Goal: Task Accomplishment & Management: Use online tool/utility

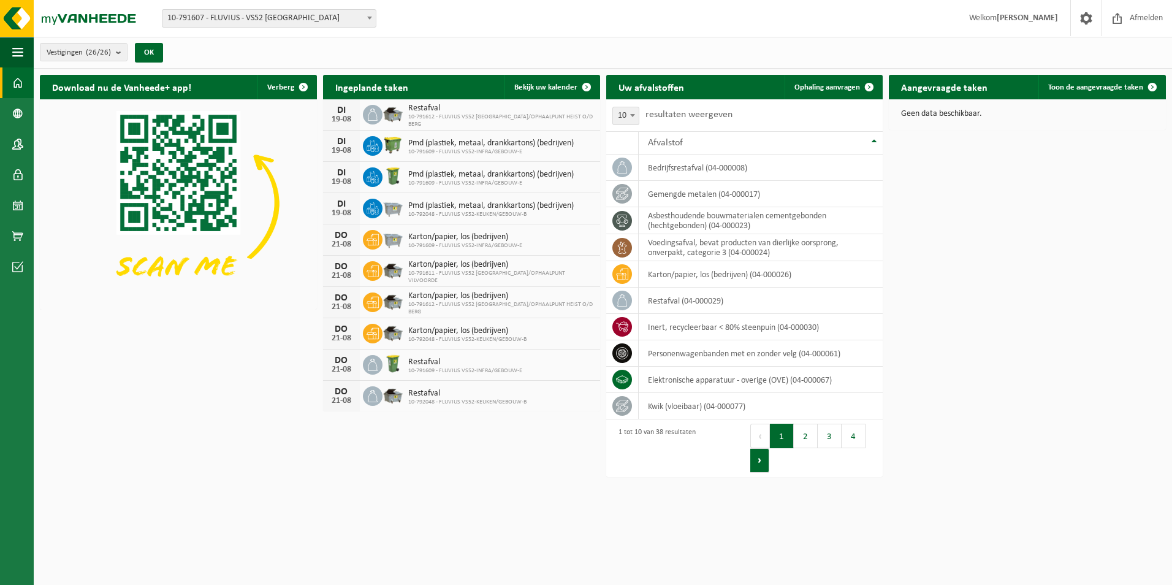
click at [757, 467] on button "Volgende" at bounding box center [759, 460] width 19 height 25
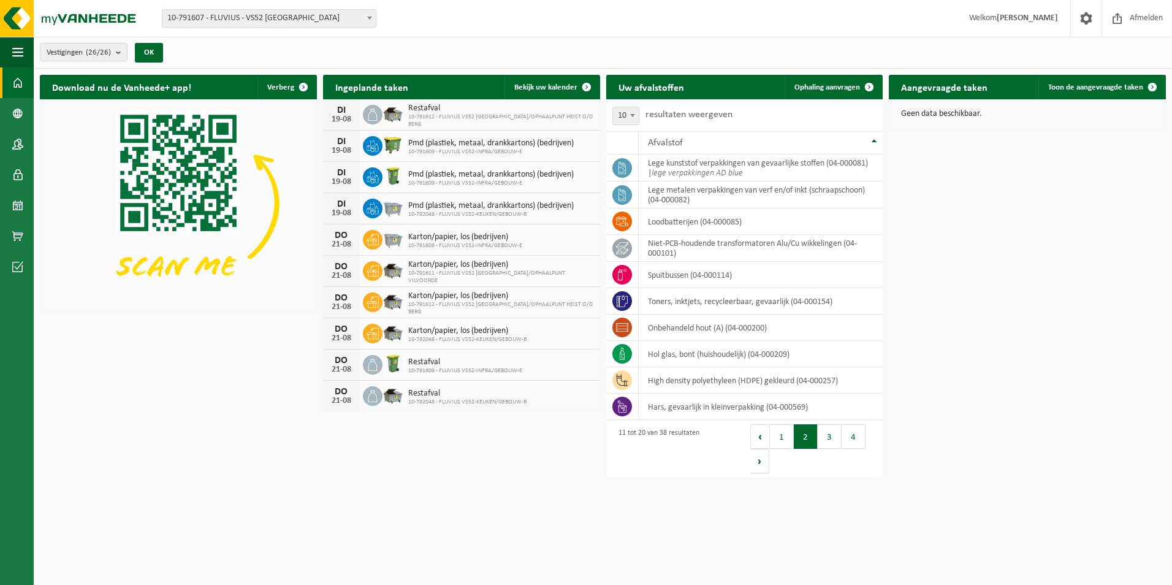
click at [759, 467] on button "Volgende" at bounding box center [759, 461] width 19 height 25
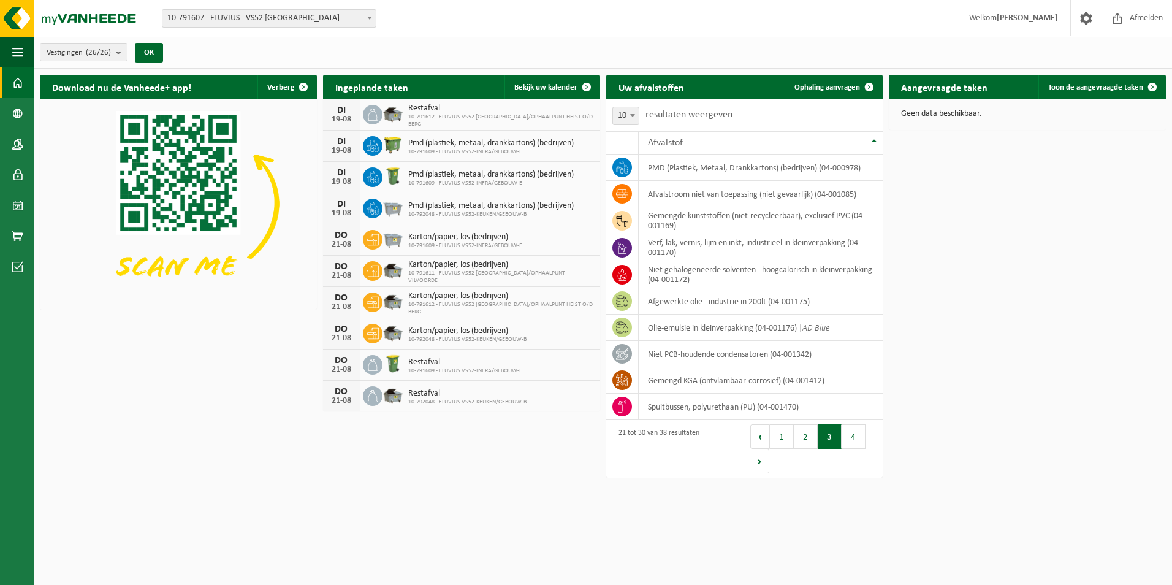
click at [759, 467] on button "Volgende" at bounding box center [759, 461] width 19 height 25
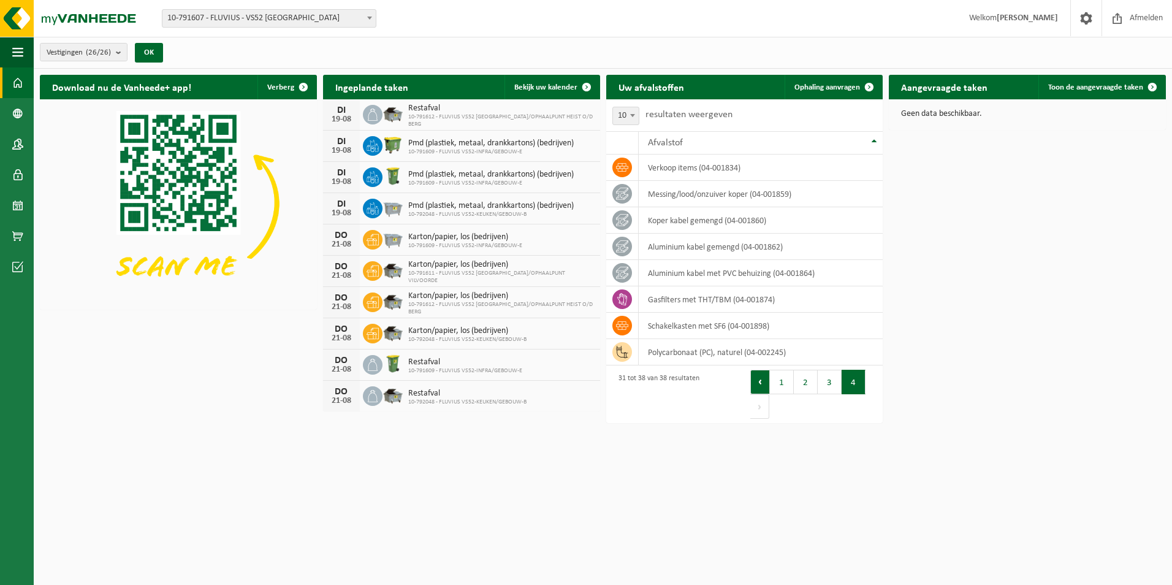
click at [759, 382] on button "Vorige" at bounding box center [760, 382] width 20 height 25
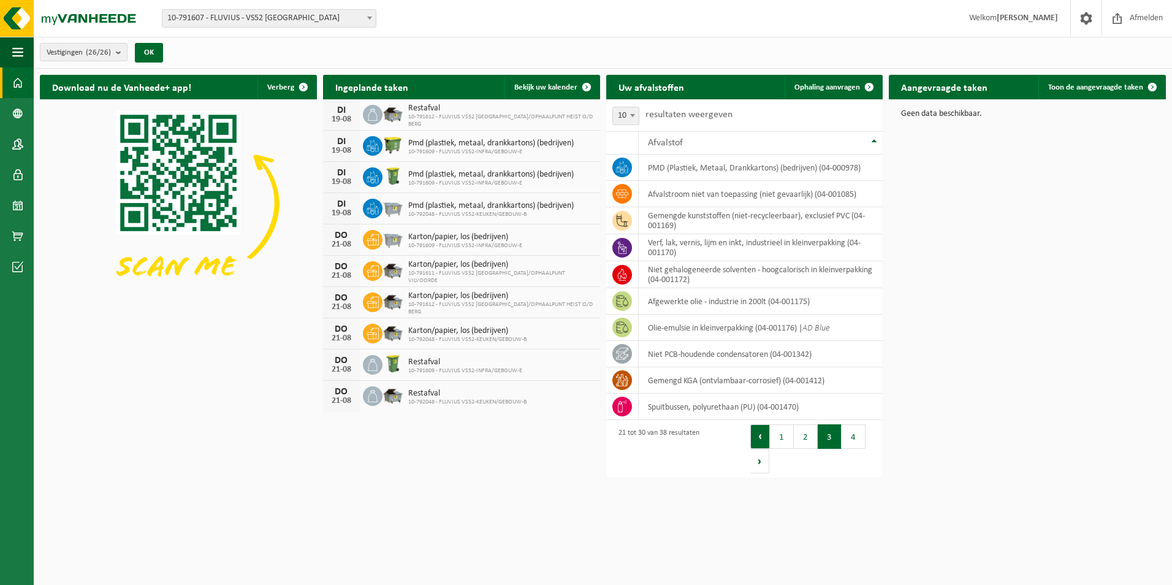
click at [762, 430] on button "Vorige" at bounding box center [760, 436] width 20 height 25
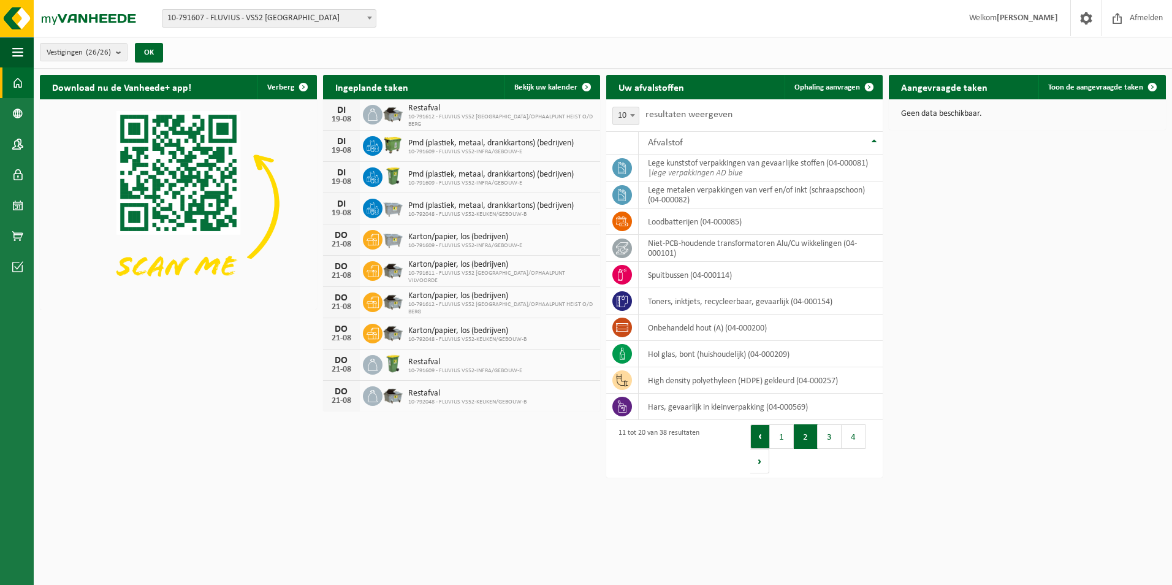
click at [756, 446] on button "Vorige" at bounding box center [760, 436] width 20 height 25
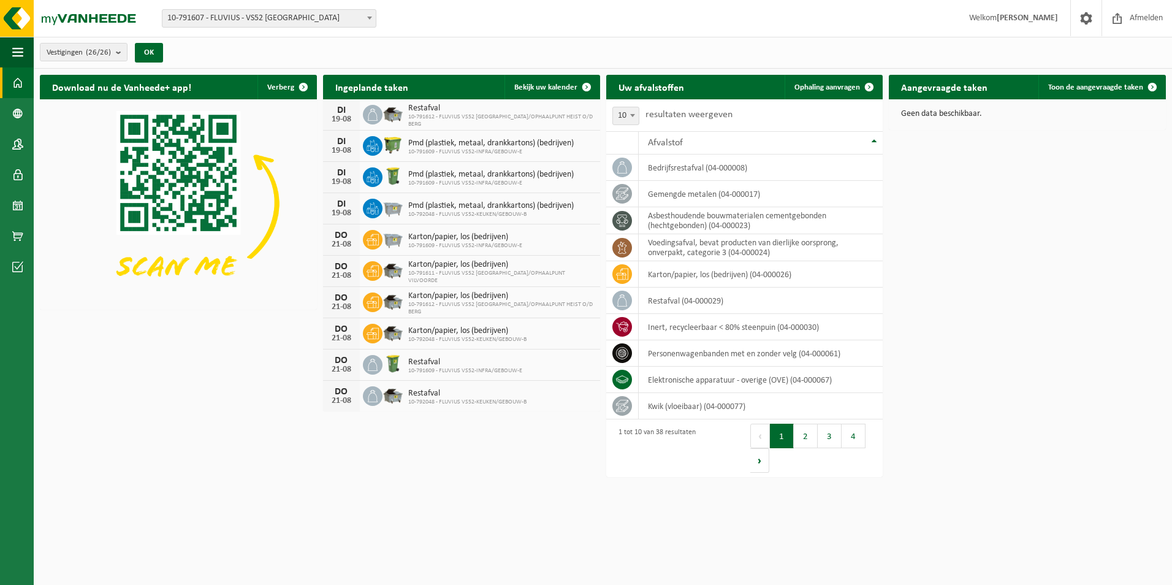
click at [760, 436] on button "Vorige" at bounding box center [760, 435] width 20 height 25
click at [759, 454] on button "Volgende" at bounding box center [759, 460] width 19 height 25
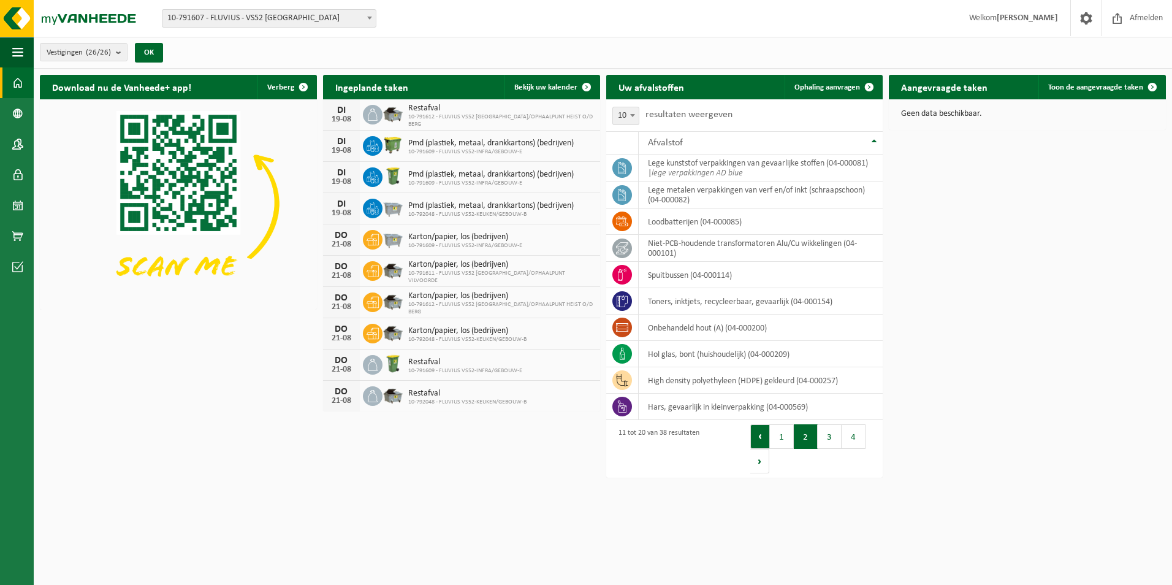
click at [762, 433] on button "Vorige" at bounding box center [760, 436] width 20 height 25
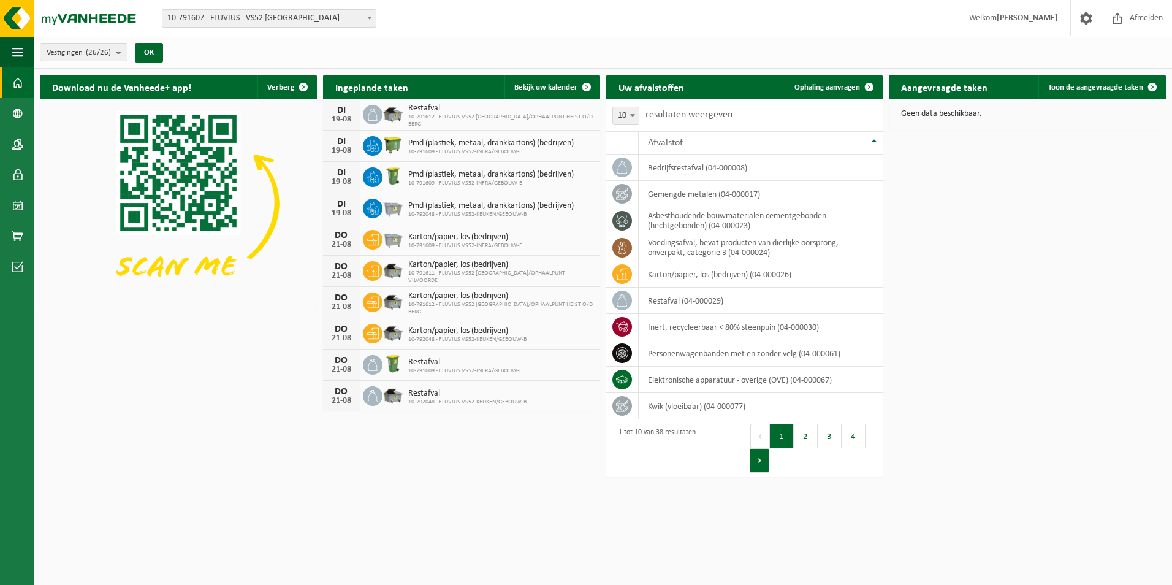
click at [753, 458] on button "Volgende" at bounding box center [759, 460] width 19 height 25
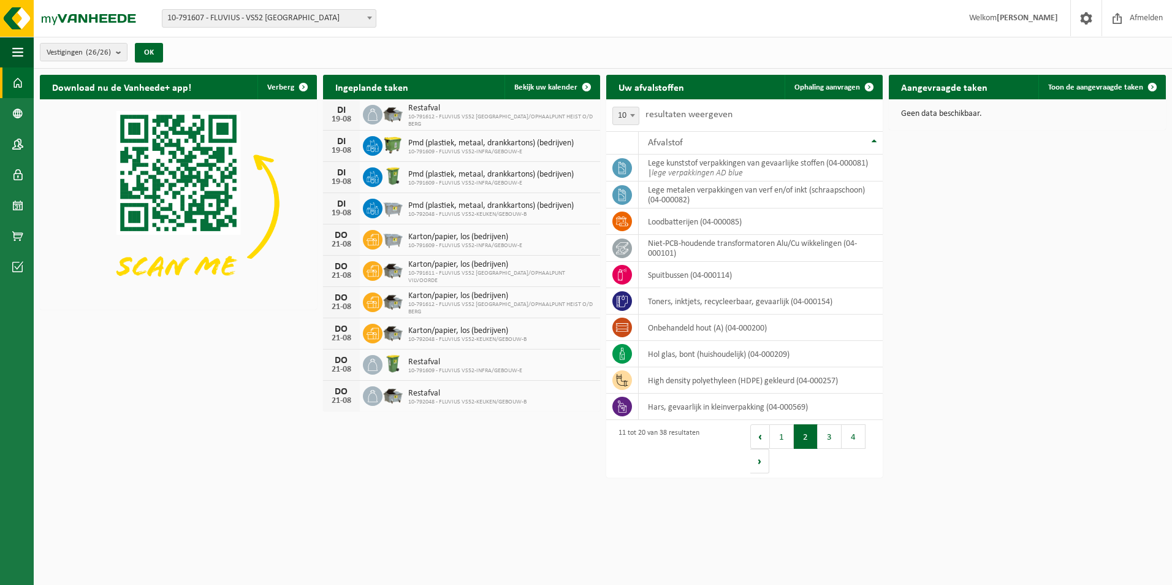
click at [753, 458] on button "Volgende" at bounding box center [759, 461] width 19 height 25
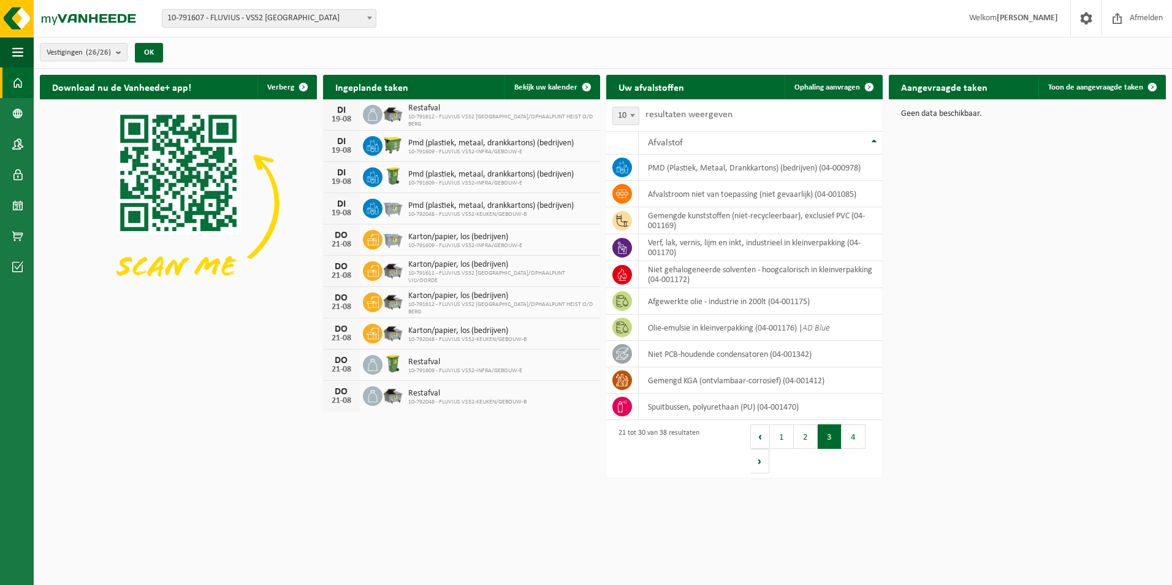
click at [753, 458] on button "Volgende" at bounding box center [759, 461] width 19 height 25
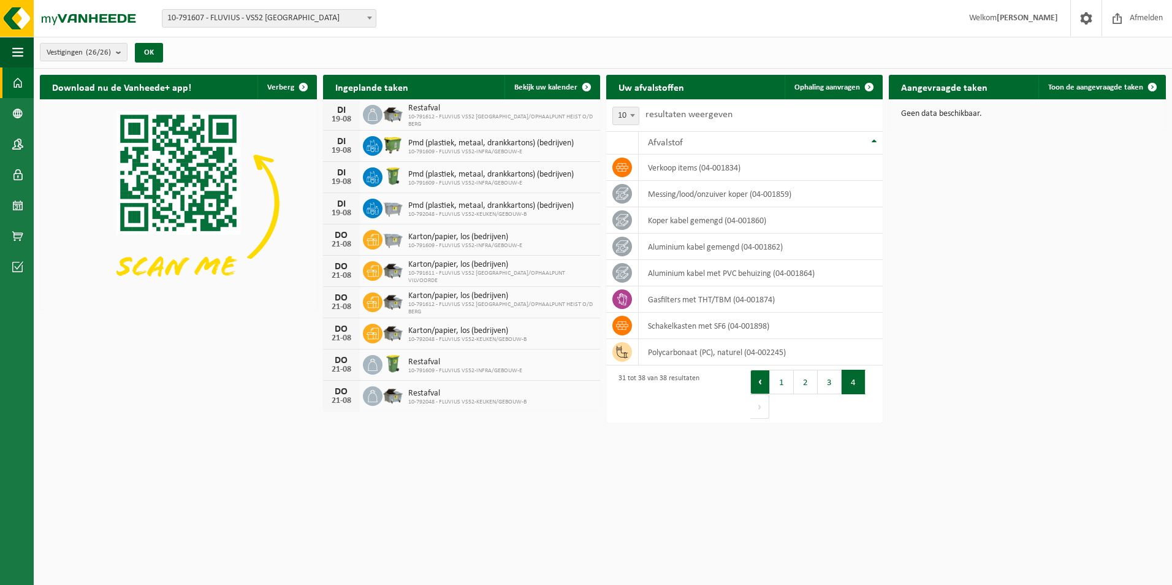
click at [765, 384] on button "Vorige" at bounding box center [760, 382] width 20 height 25
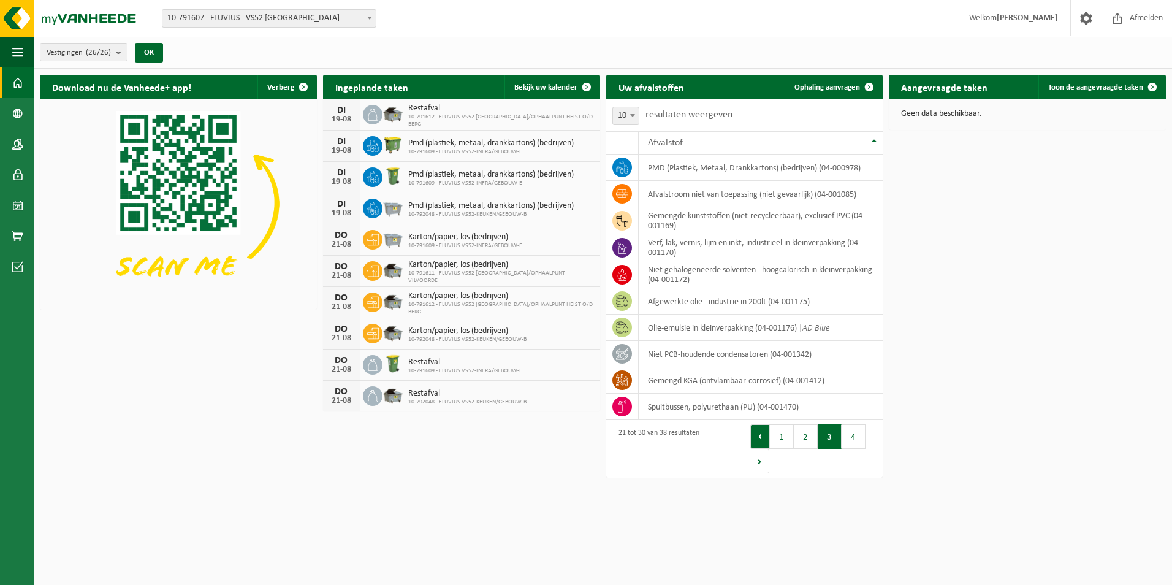
click at [757, 437] on button "Vorige" at bounding box center [760, 436] width 20 height 25
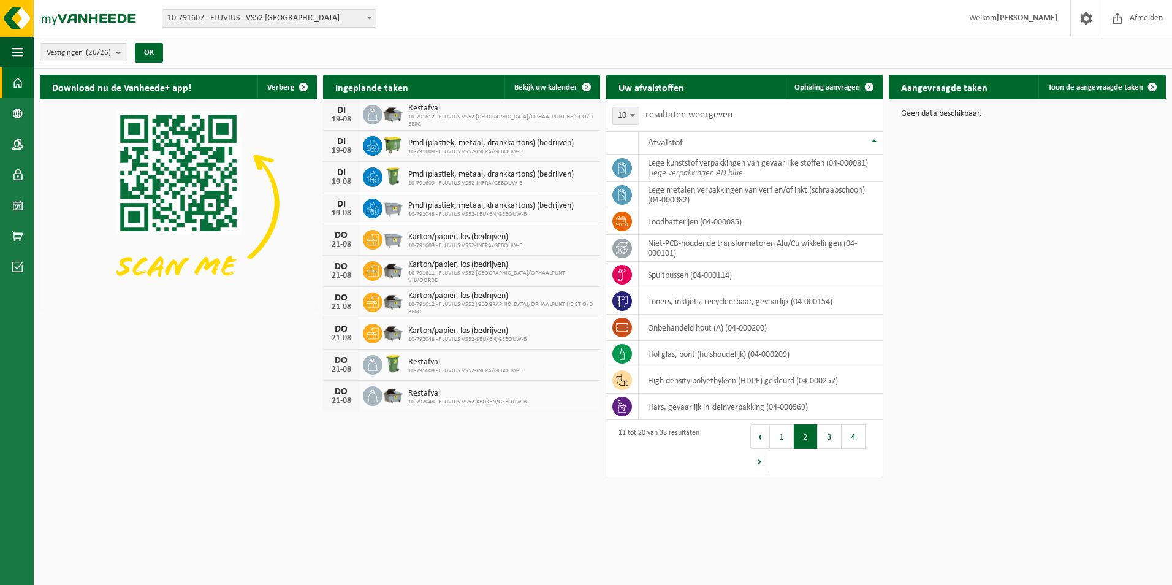
click at [757, 437] on button "Vorige" at bounding box center [760, 436] width 20 height 25
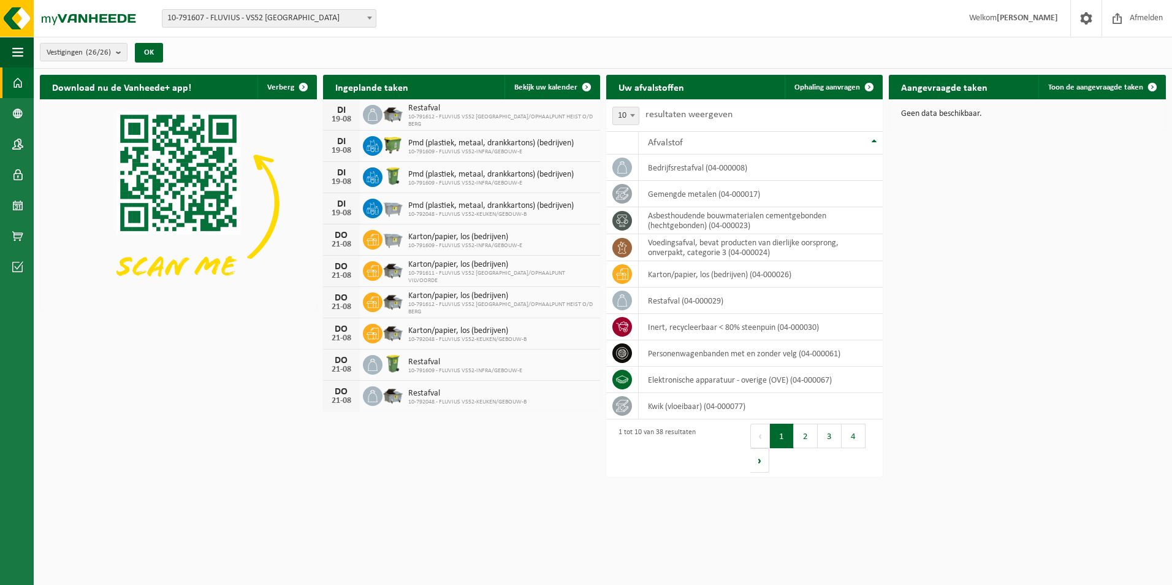
click at [757, 437] on button "Vorige" at bounding box center [760, 435] width 20 height 25
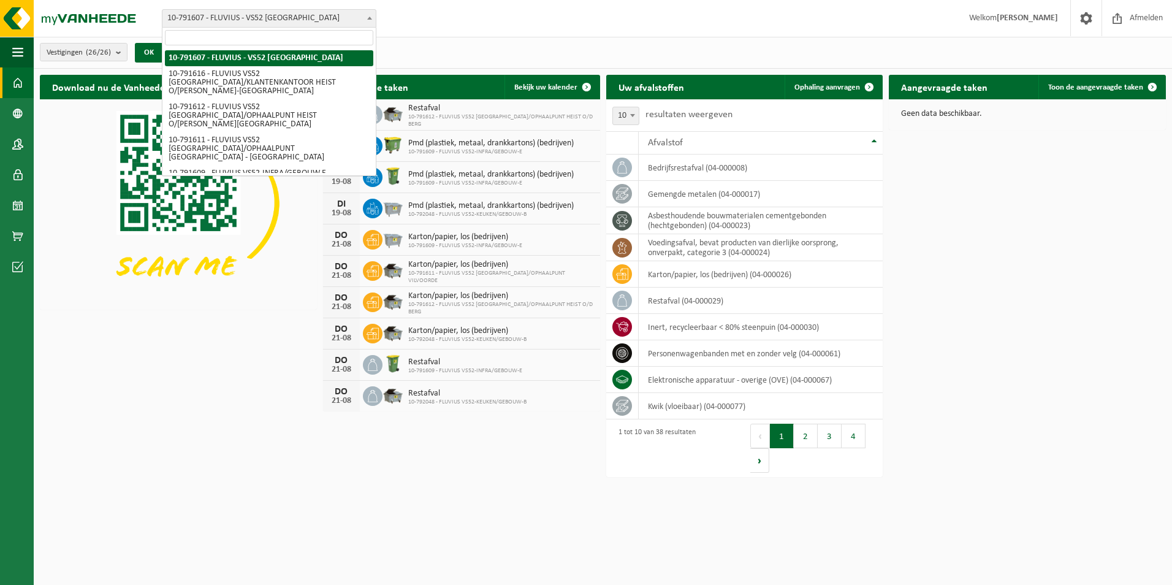
click at [369, 17] on b at bounding box center [369, 18] width 5 height 3
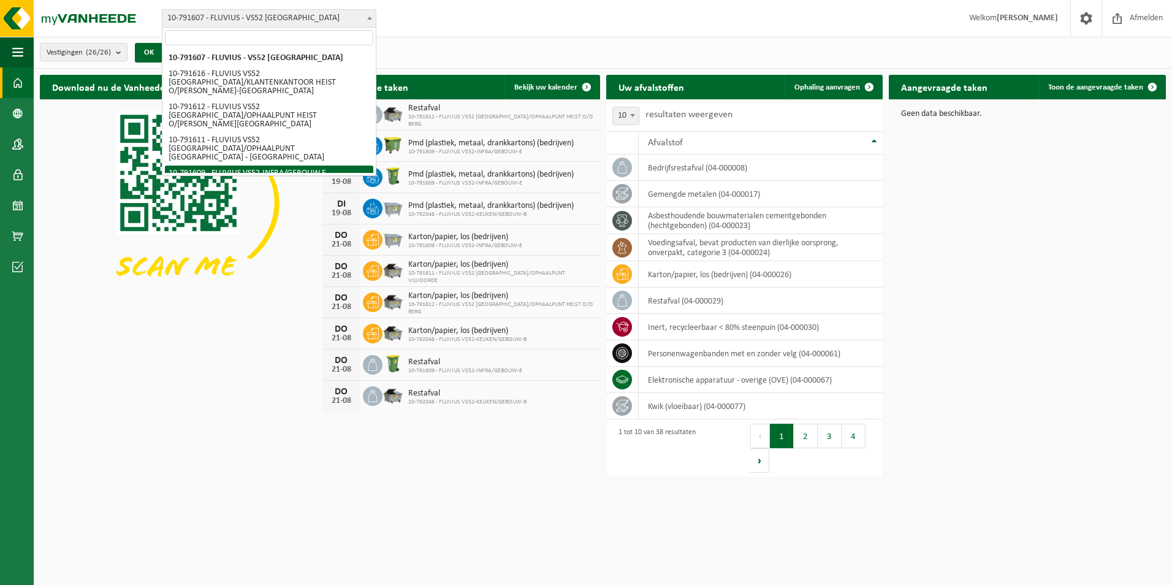
select select "30273"
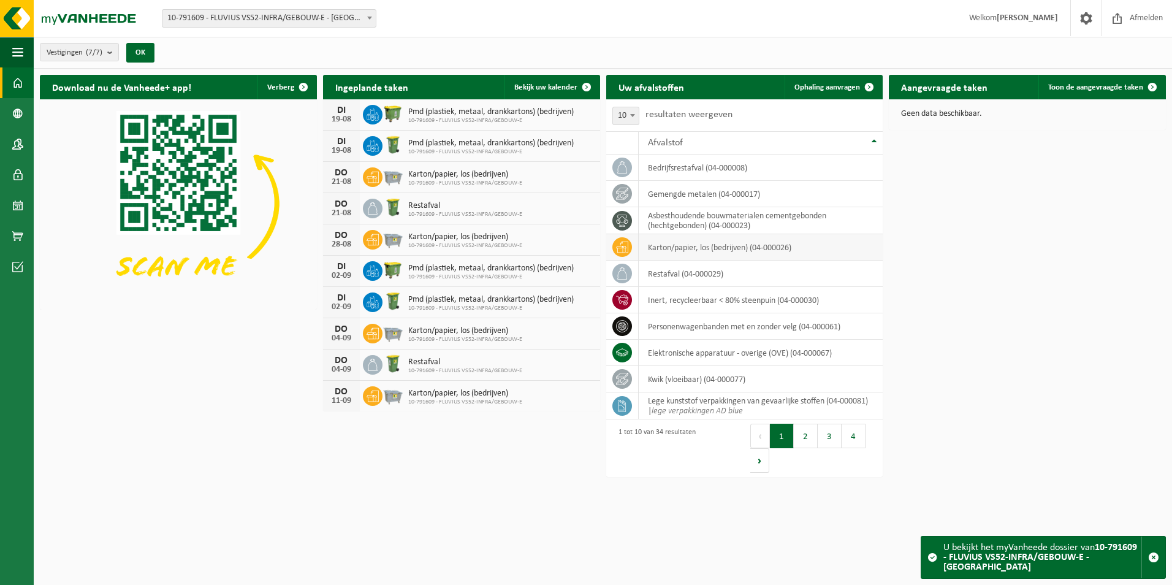
click at [670, 249] on td "karton/papier, los (bedrijven) (04-000026)" at bounding box center [761, 247] width 245 height 26
click at [623, 245] on icon at bounding box center [622, 247] width 12 height 12
click at [678, 243] on td "karton/papier, los (bedrijven) (04-000026)" at bounding box center [761, 247] width 245 height 26
drag, startPoint x: 678, startPoint y: 243, endPoint x: 673, endPoint y: 249, distance: 7.8
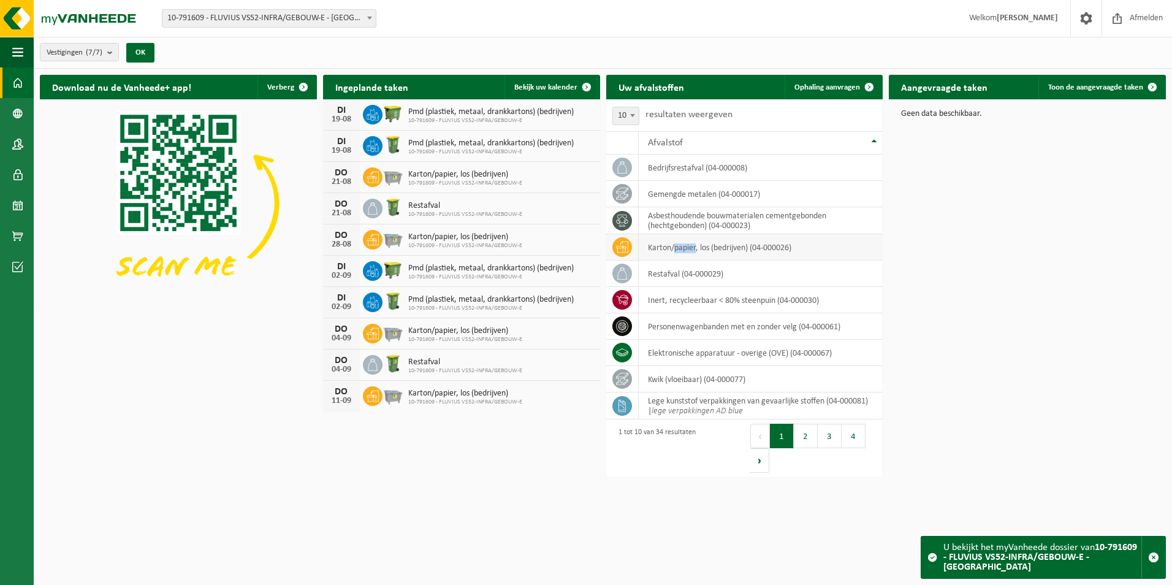
click at [673, 249] on td "karton/papier, los (bedrijven) (04-000026)" at bounding box center [761, 247] width 245 height 26
click at [816, 88] on span "Ophaling aanvragen" at bounding box center [827, 87] width 66 height 8
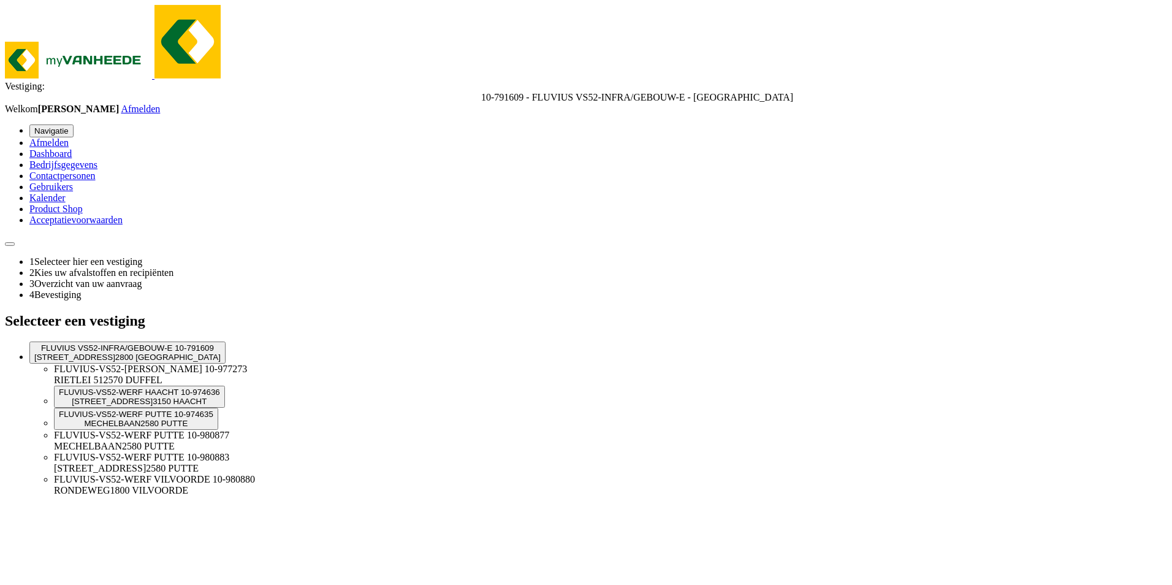
click at [221, 352] on span "2800 MECHELEN" at bounding box center [167, 356] width 105 height 9
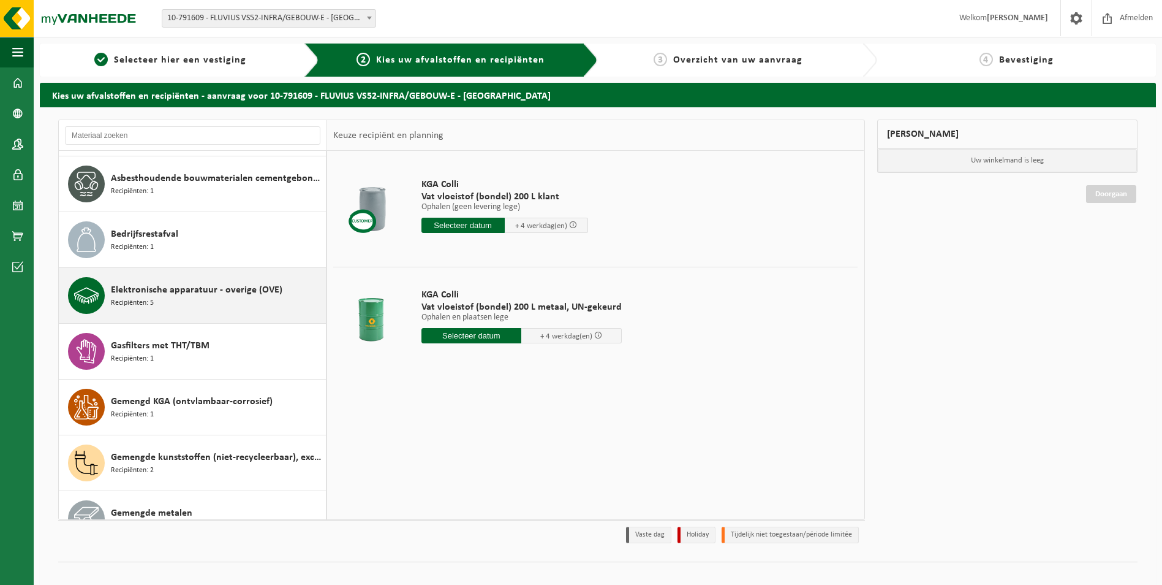
scroll to position [245, 0]
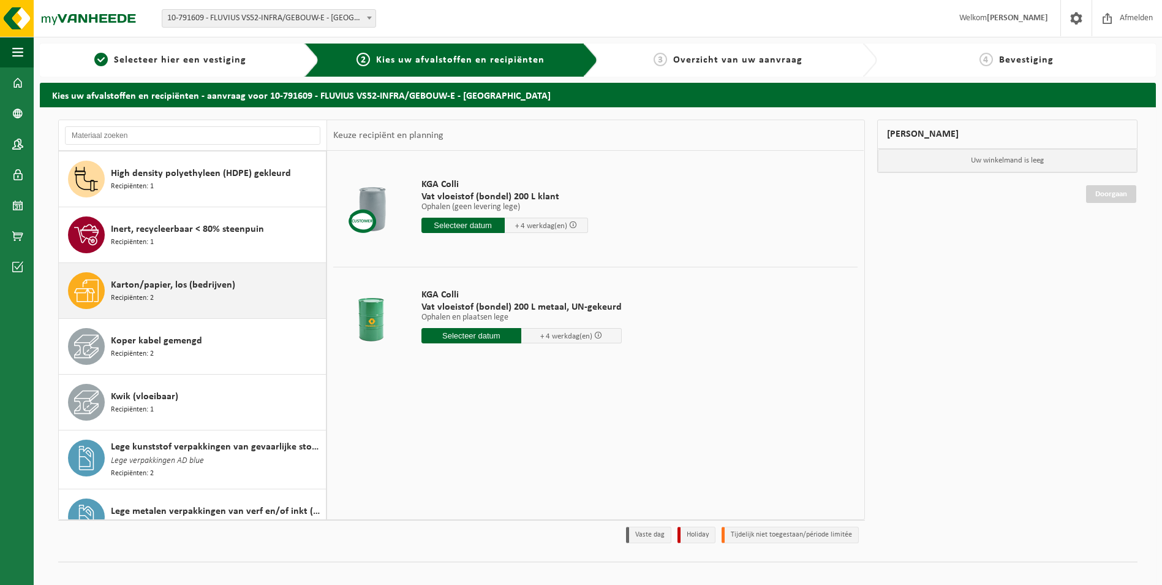
click at [217, 294] on div "Karton/papier, los (bedrijven) Recipiënten: 2" at bounding box center [217, 290] width 212 height 37
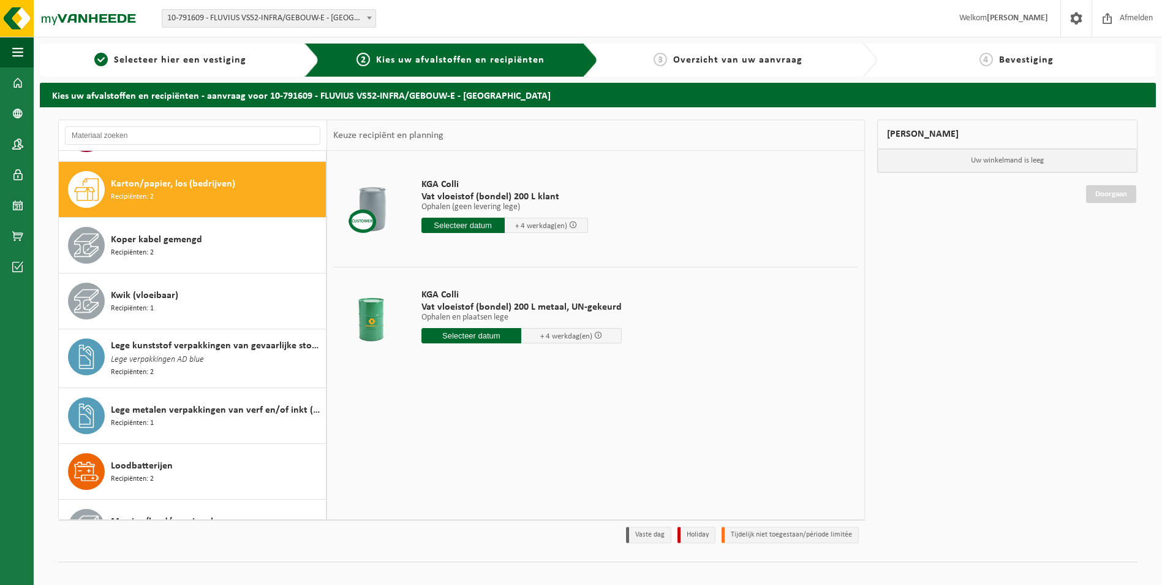
scroll to position [725, 0]
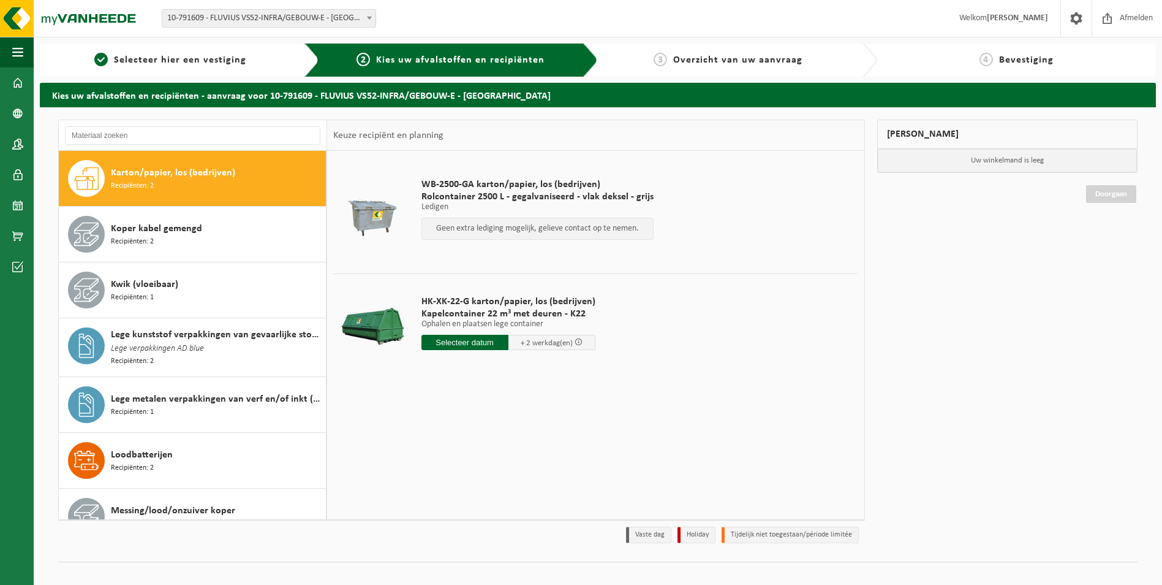
click at [453, 340] on input "text" at bounding box center [465, 342] width 87 height 15
click at [477, 465] on div "20" at bounding box center [475, 471] width 21 height 20
type input "Van 2025-08-20"
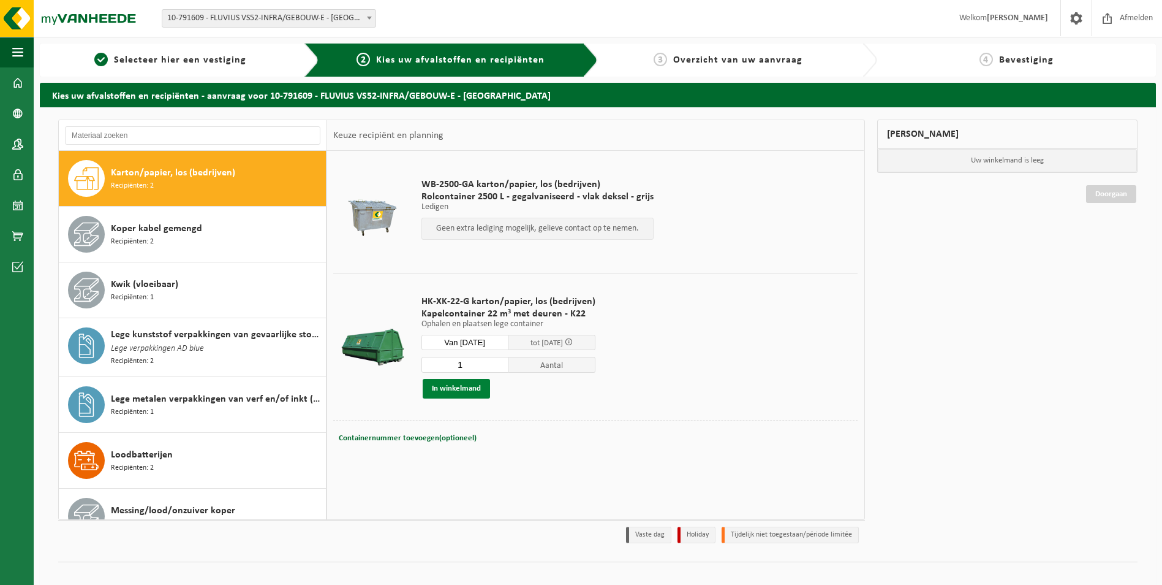
click at [453, 393] on button "In winkelmand" at bounding box center [456, 389] width 67 height 20
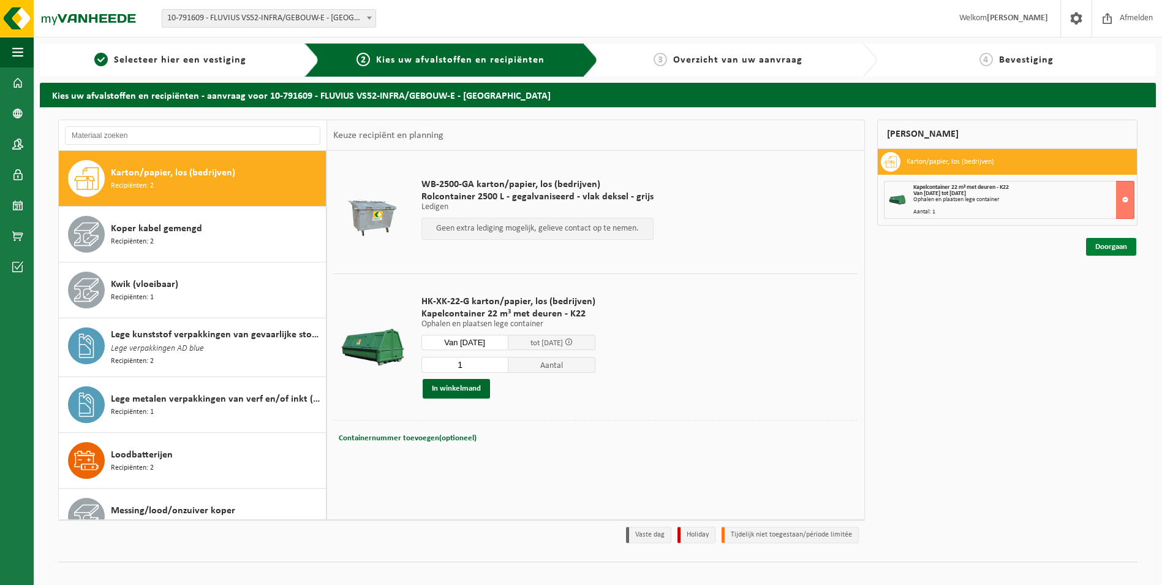
click at [1102, 249] on link "Doorgaan" at bounding box center [1112, 247] width 50 height 18
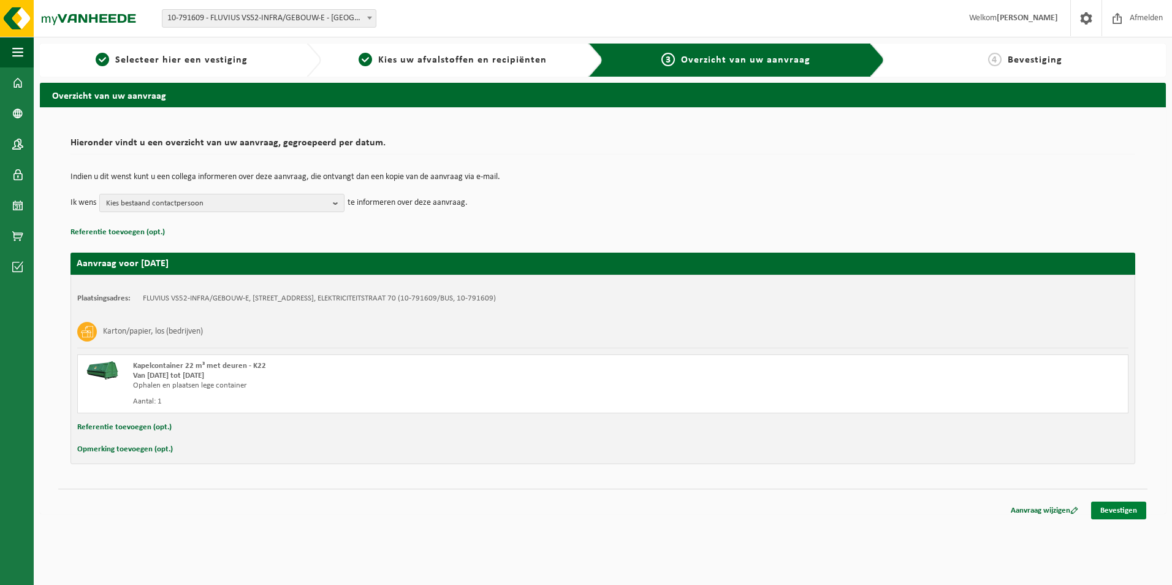
click at [1115, 507] on link "Bevestigen" at bounding box center [1118, 510] width 55 height 18
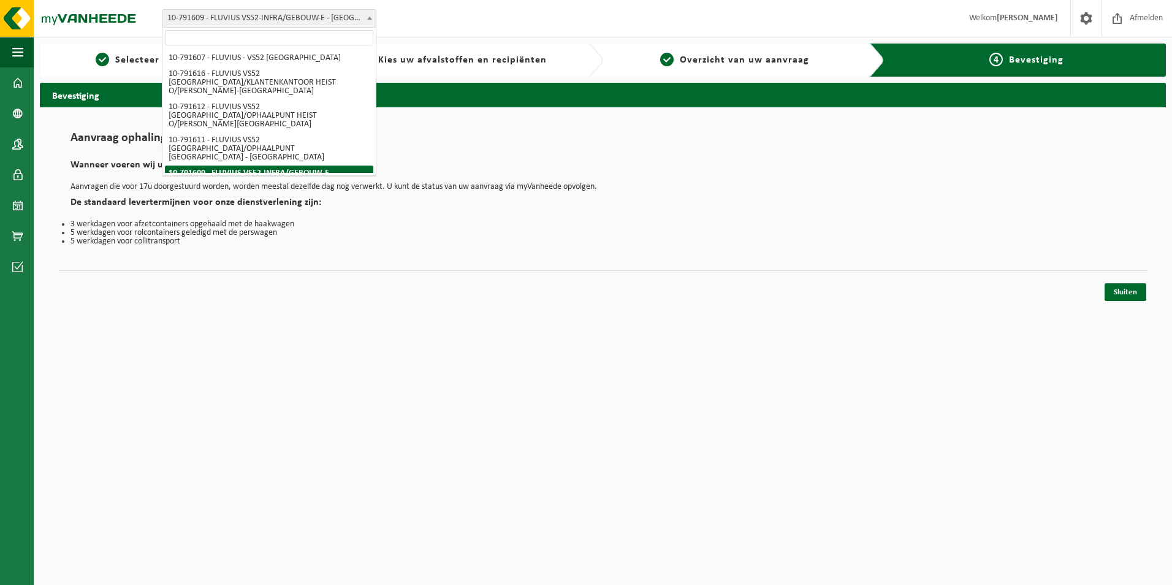
click at [369, 14] on span at bounding box center [369, 18] width 12 height 16
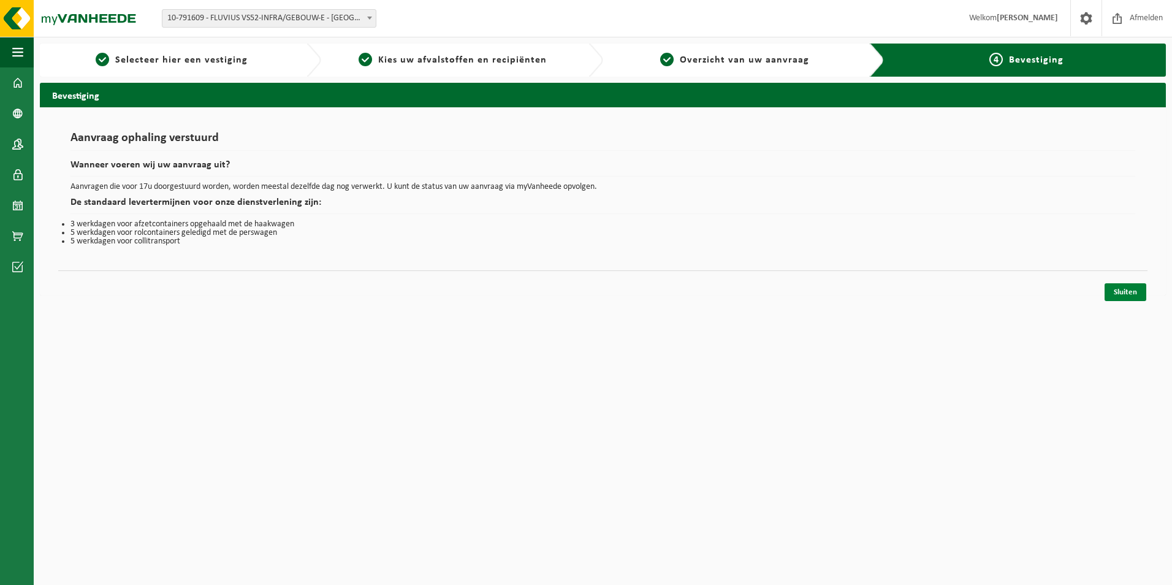
click at [1113, 294] on link "Sluiten" at bounding box center [1125, 292] width 42 height 18
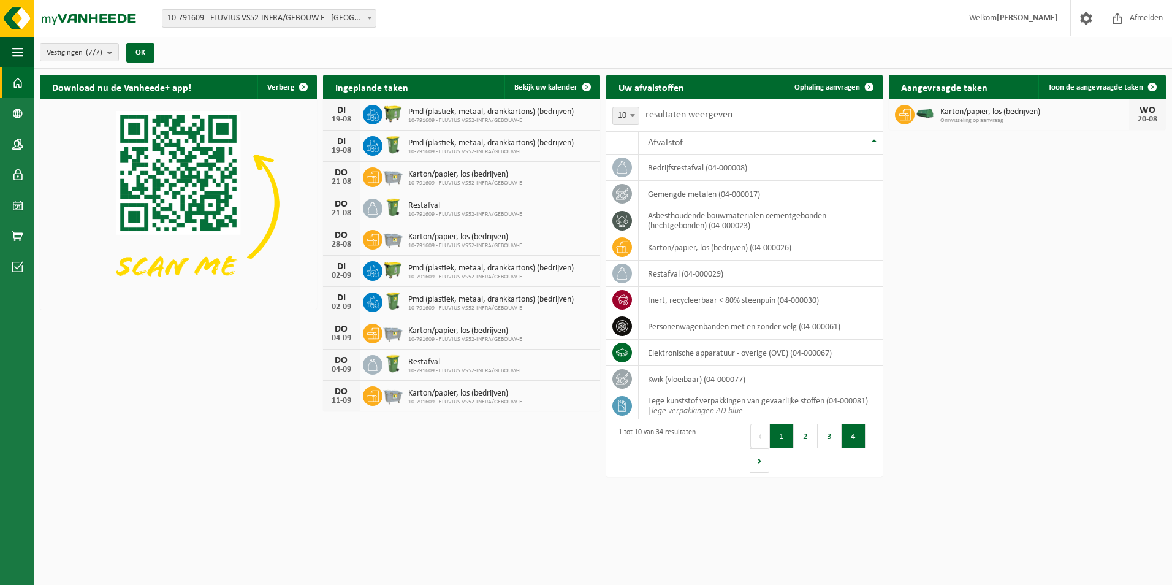
click at [857, 438] on button "4" at bounding box center [853, 435] width 24 height 25
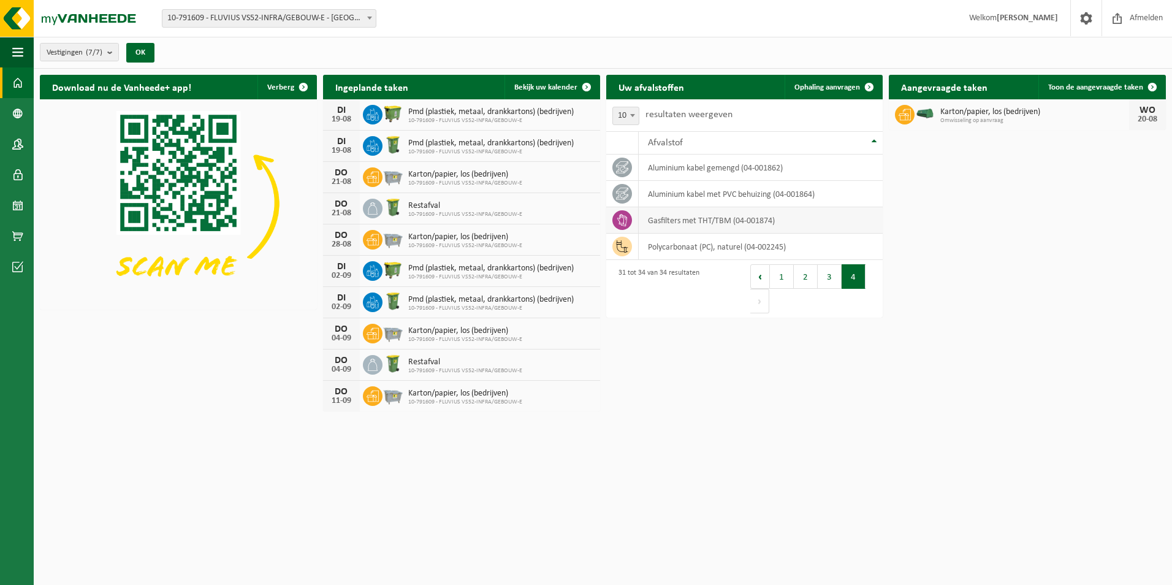
click at [672, 223] on td "gasfilters met THT/TBM (04-001874)" at bounding box center [761, 220] width 245 height 26
click at [832, 280] on button "3" at bounding box center [829, 276] width 24 height 25
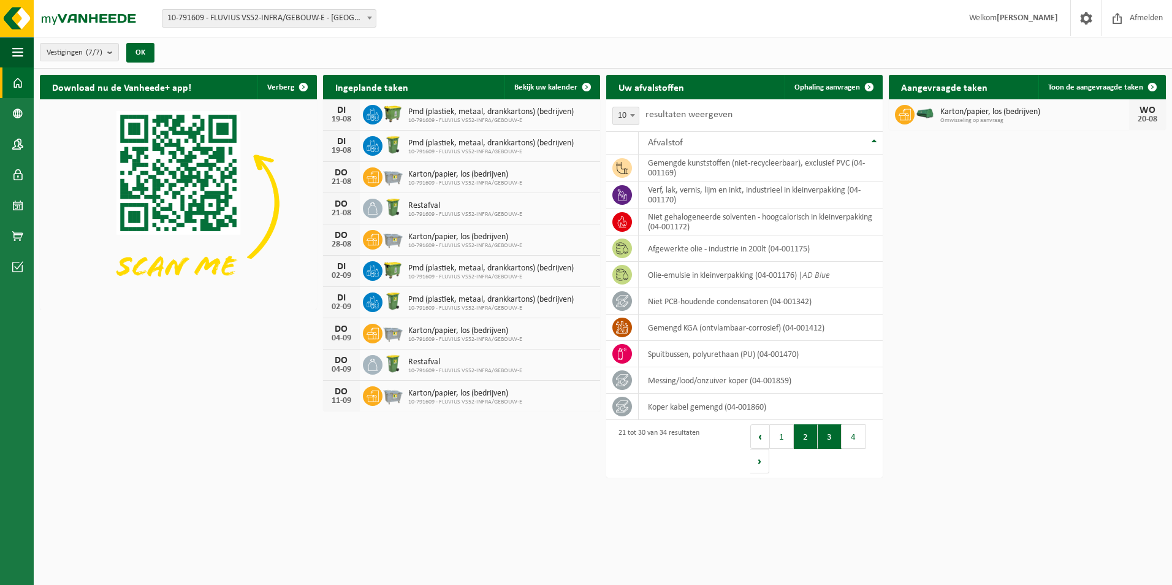
click at [805, 438] on button "2" at bounding box center [806, 436] width 24 height 25
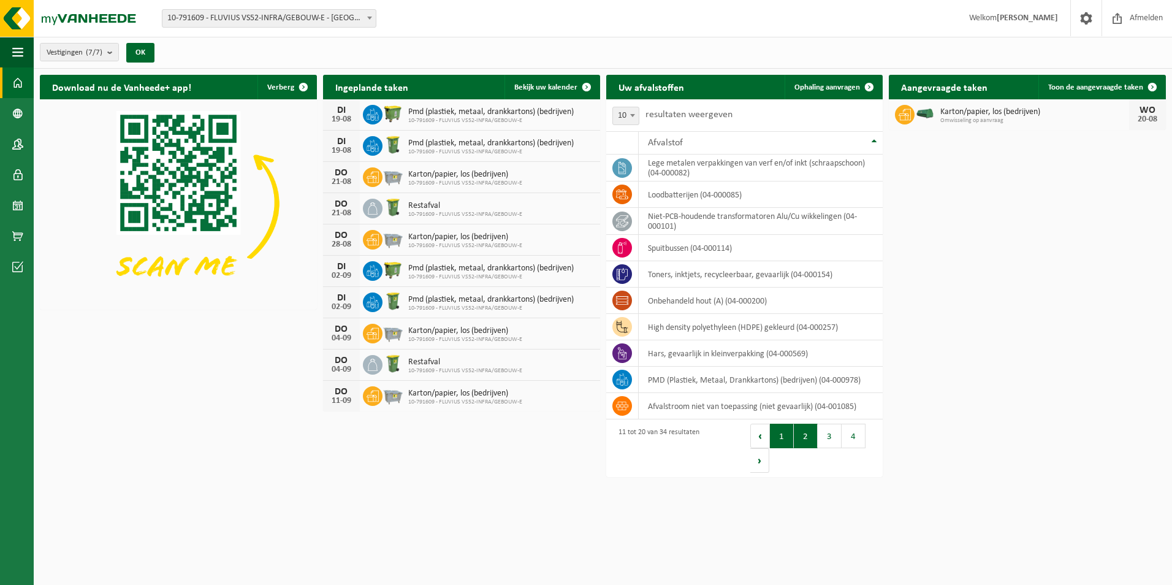
click at [781, 442] on button "1" at bounding box center [782, 435] width 24 height 25
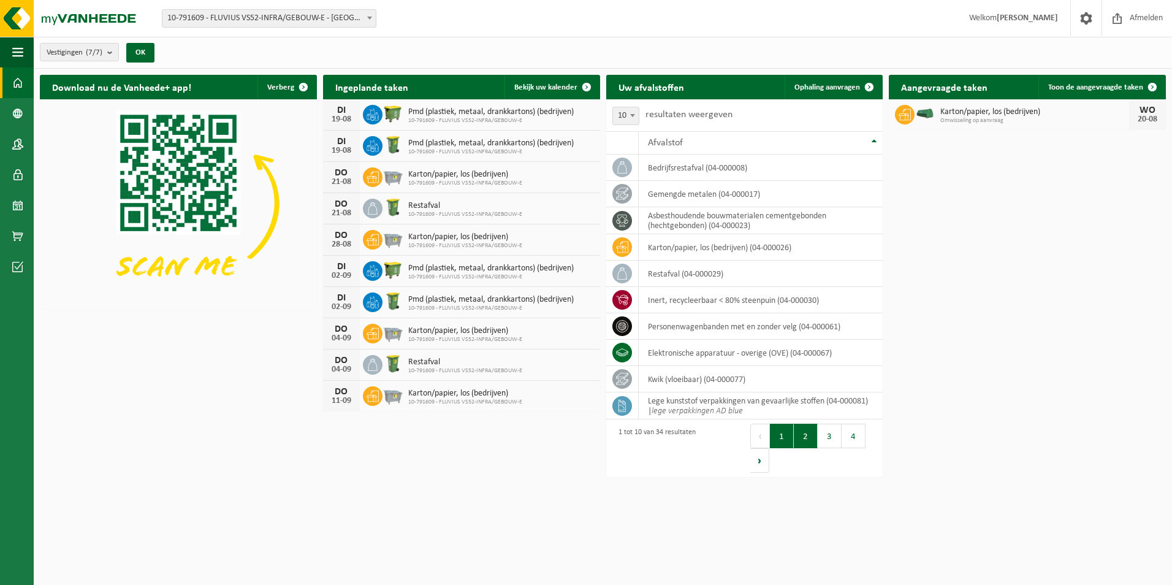
click at [802, 441] on button "2" at bounding box center [806, 435] width 24 height 25
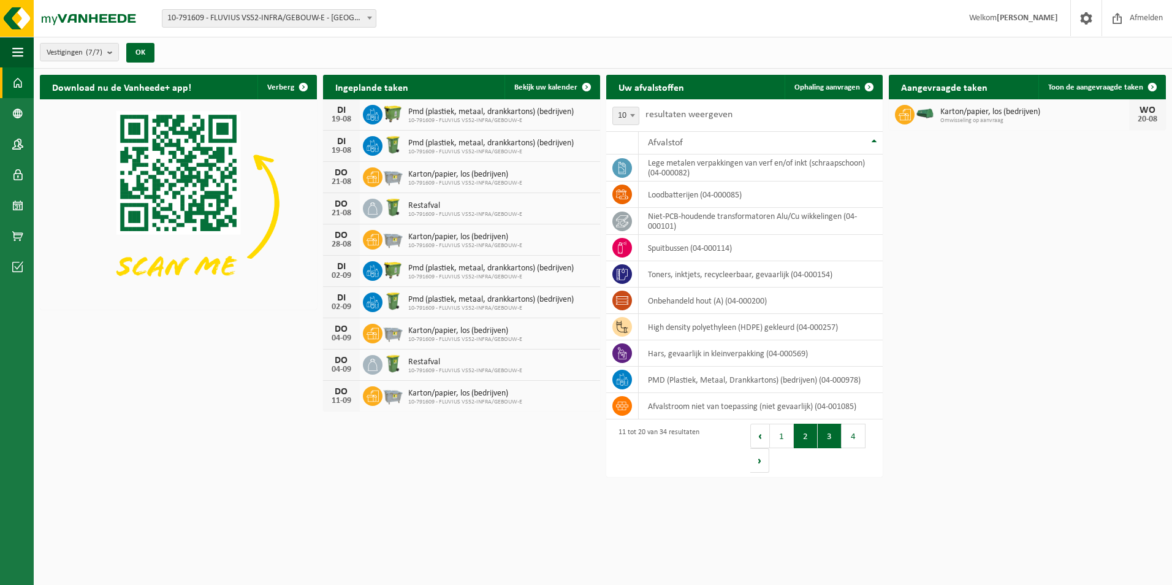
click at [824, 431] on button "3" at bounding box center [829, 435] width 24 height 25
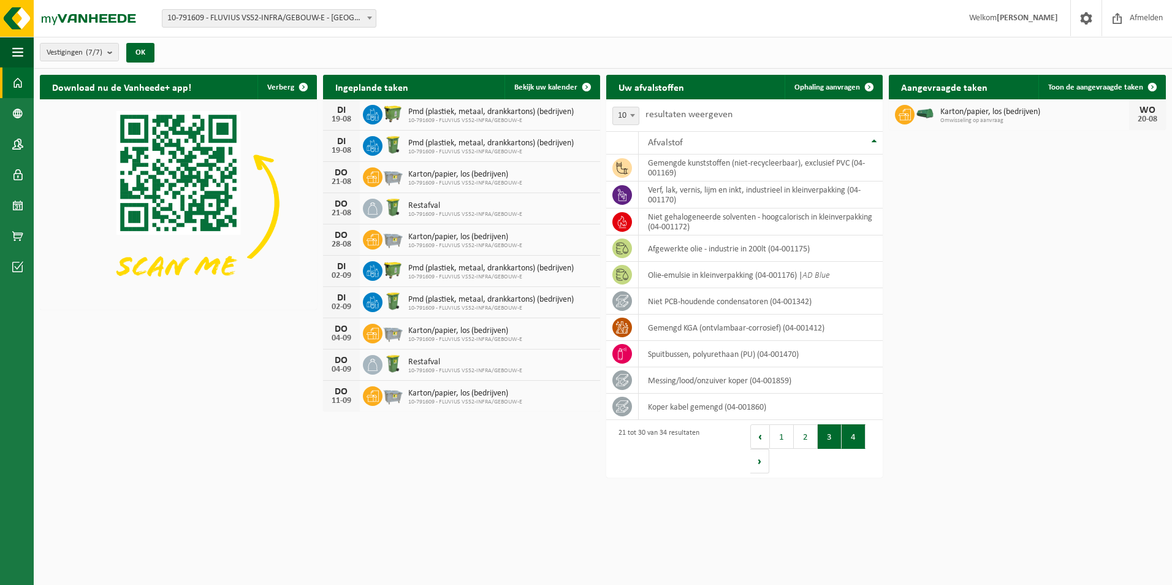
click at [847, 434] on button "4" at bounding box center [853, 436] width 24 height 25
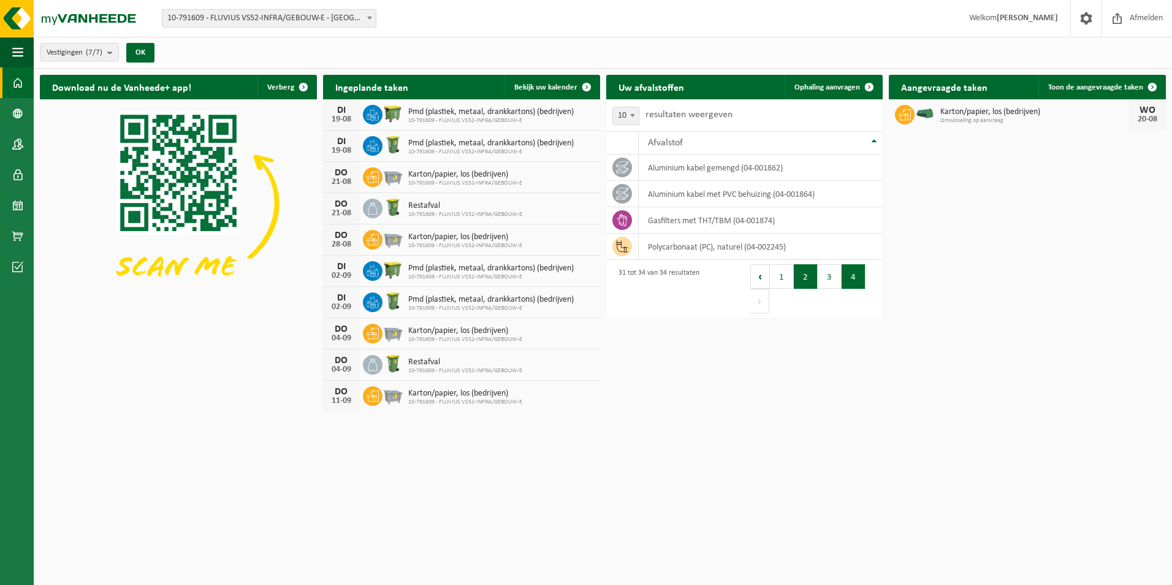
click at [809, 285] on button "2" at bounding box center [806, 276] width 24 height 25
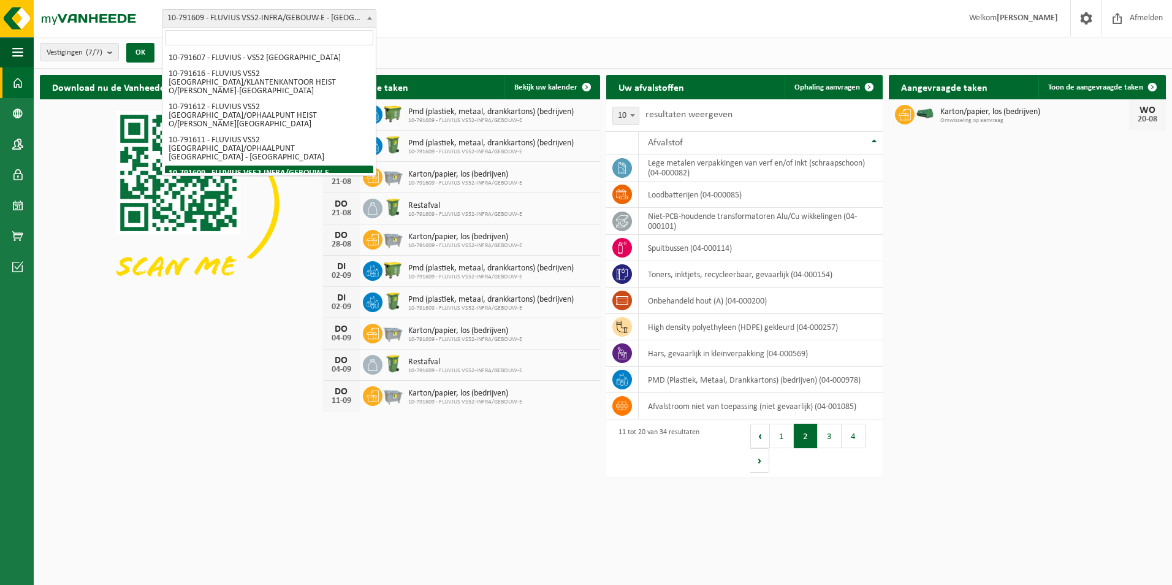
click at [341, 16] on span "10-791609 - FLUVIUS VS52-INFRA/GEBOUW-E - [GEOGRAPHIC_DATA]" at bounding box center [268, 18] width 213 height 17
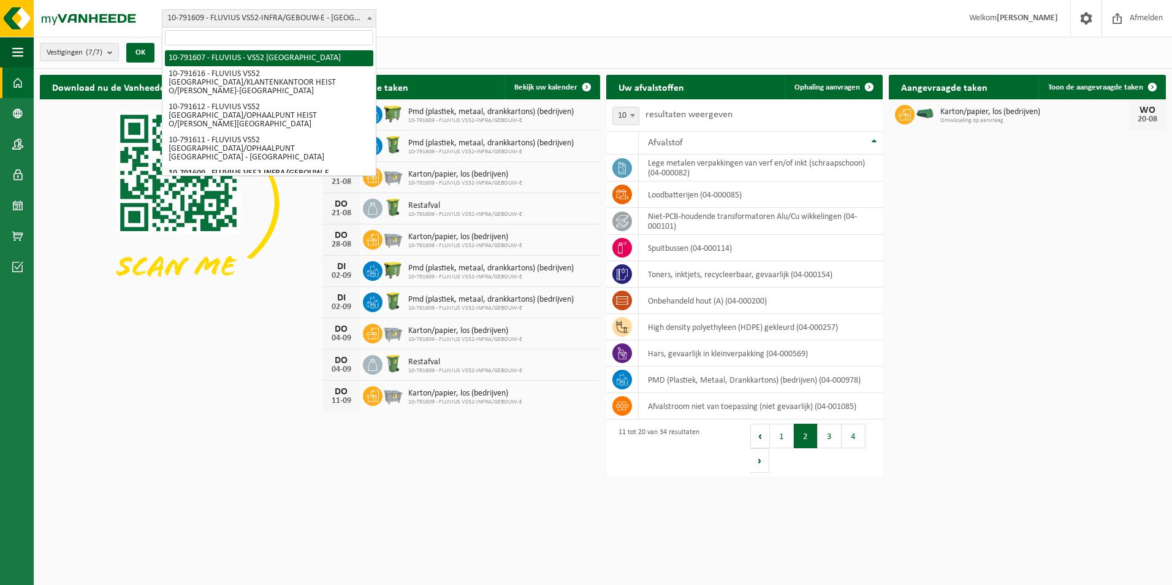
select select "30272"
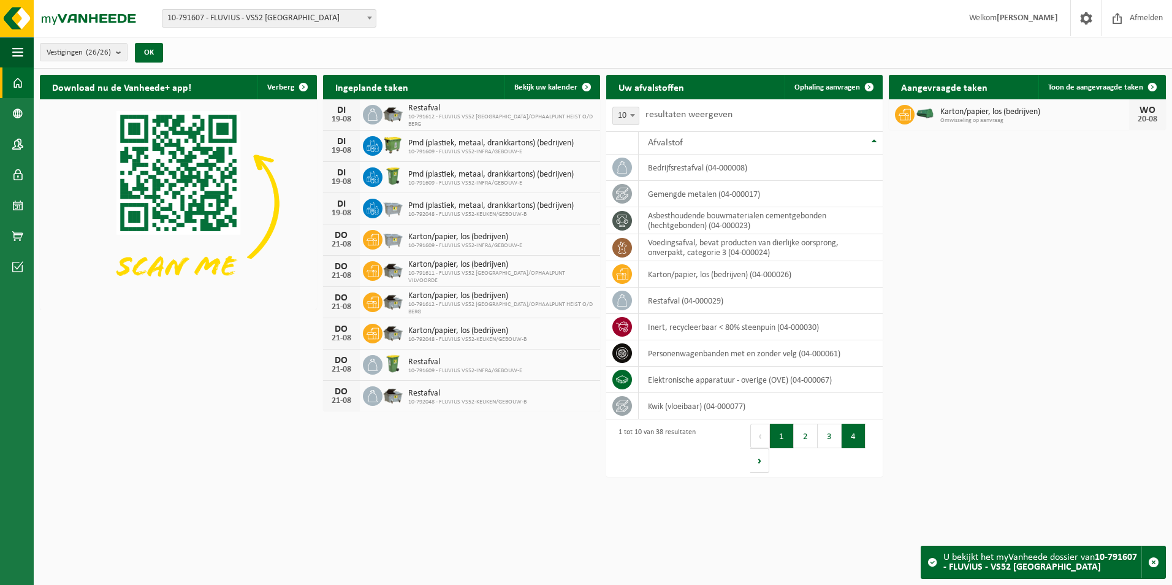
click at [848, 433] on button "4" at bounding box center [853, 435] width 24 height 25
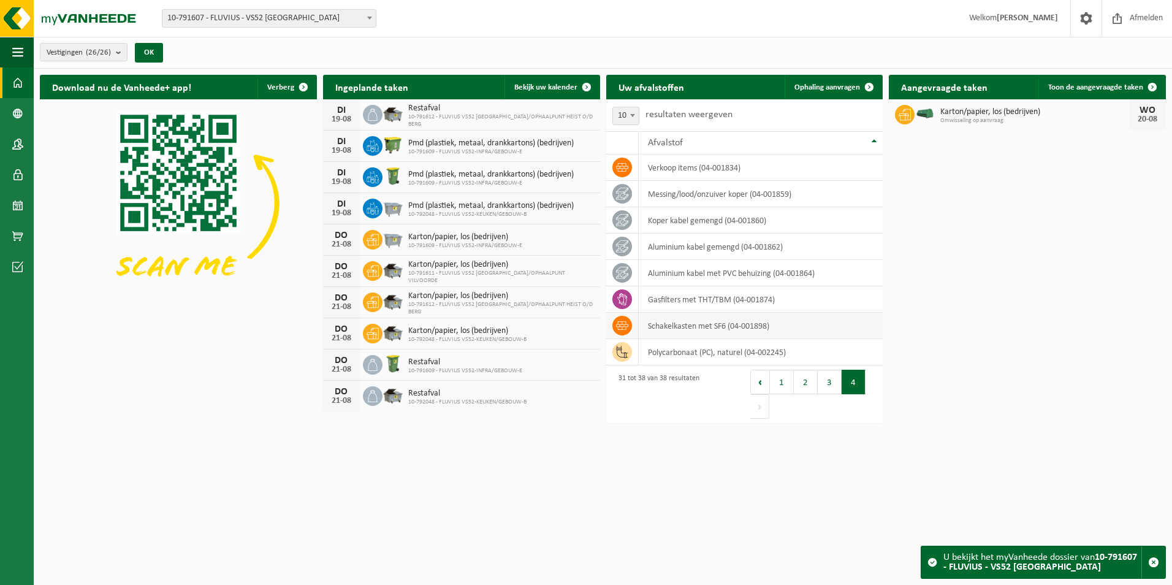
click at [711, 327] on td "Schakelkasten met SF6 (04-001898)" at bounding box center [761, 326] width 245 height 26
click at [618, 325] on icon at bounding box center [622, 325] width 12 height 12
click at [824, 84] on span "Ophaling aanvragen" at bounding box center [827, 87] width 66 height 8
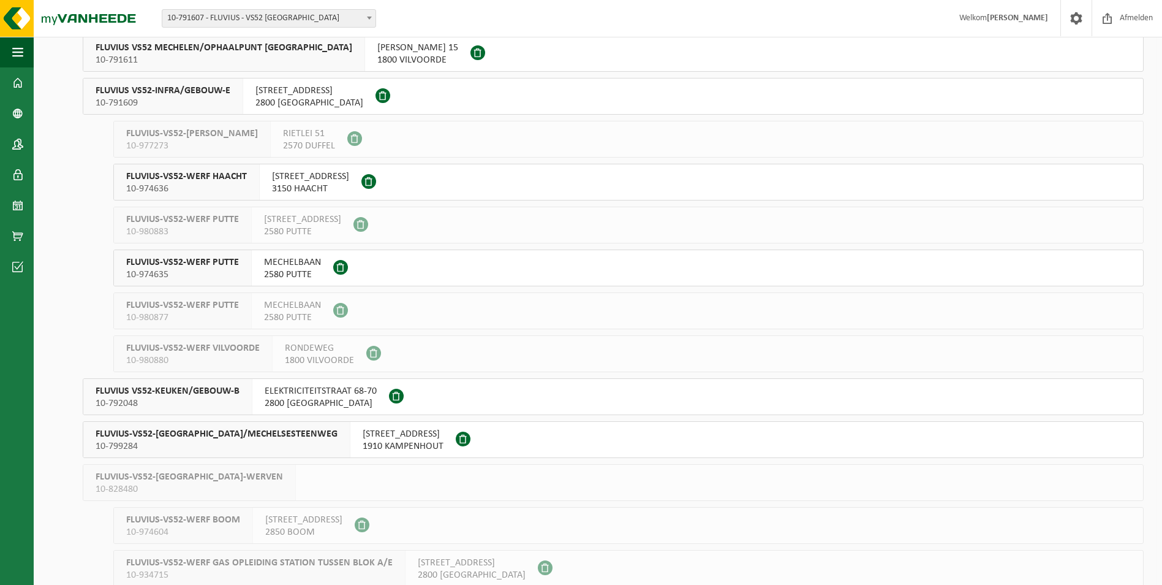
scroll to position [245, 0]
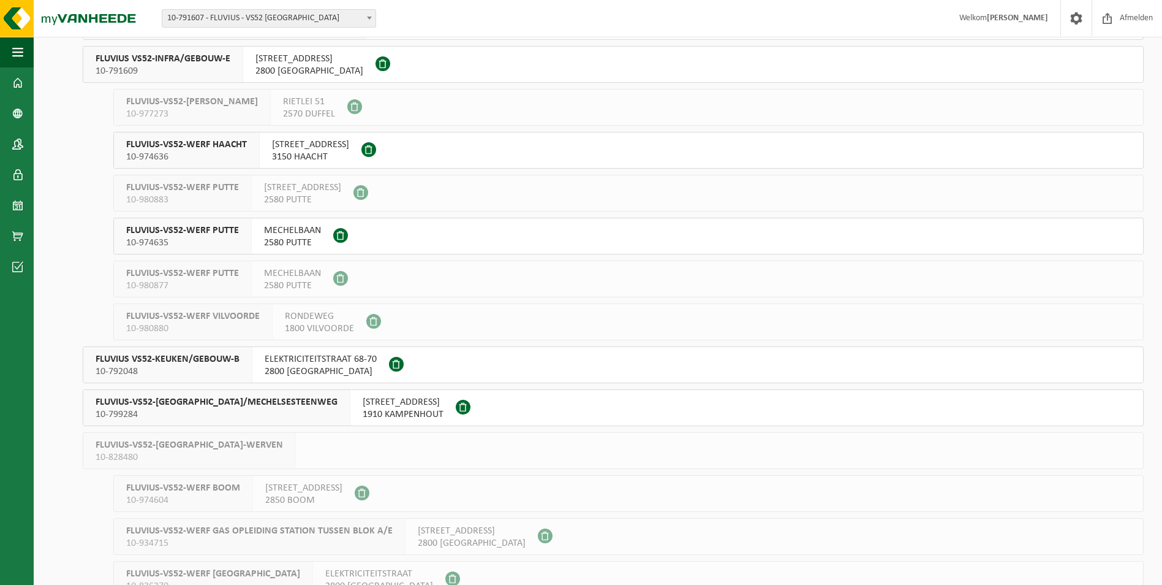
click at [338, 359] on span "ELEKTRICITEITSTRAAT 68-70" at bounding box center [321, 359] width 112 height 12
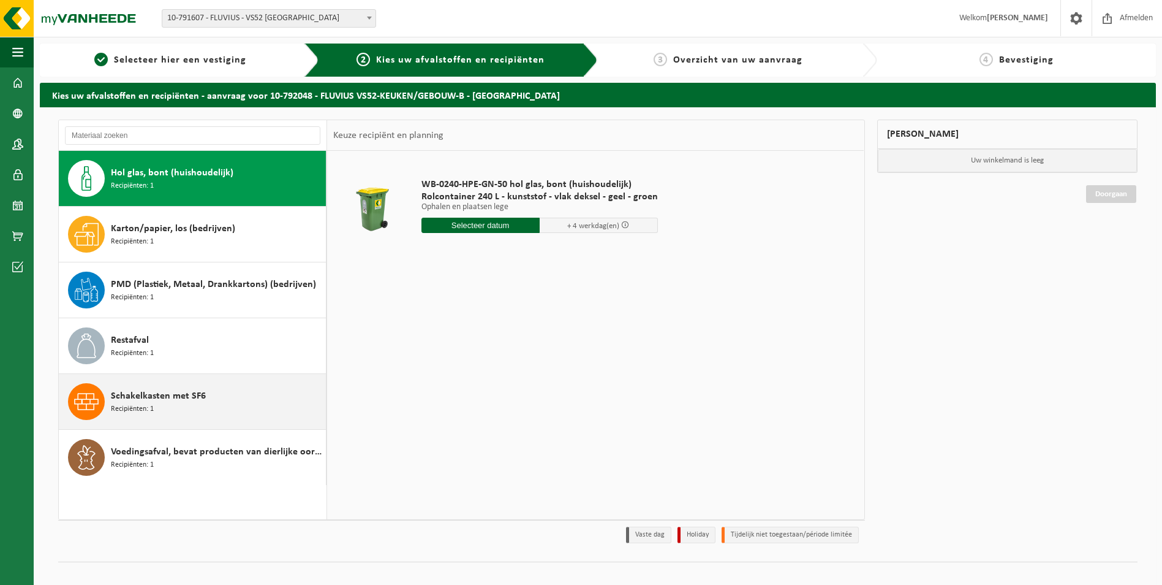
click at [123, 389] on span "Schakelkasten met SF6" at bounding box center [158, 396] width 95 height 15
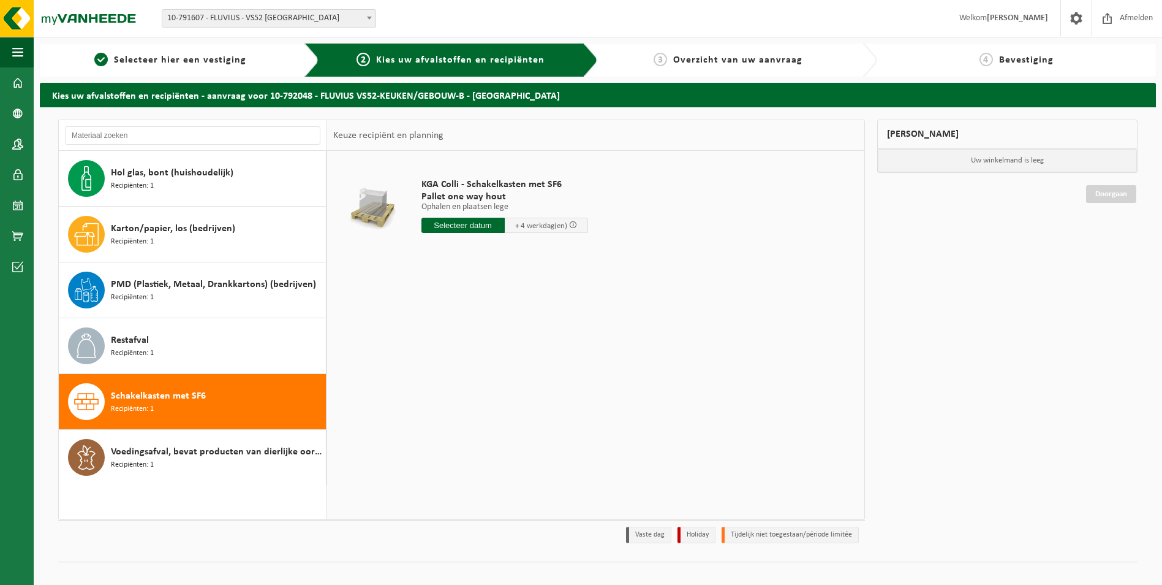
click at [552, 227] on span "+ 4 werkdag(en)" at bounding box center [541, 226] width 52 height 8
click at [487, 221] on input "text" at bounding box center [463, 225] width 83 height 15
click at [483, 346] on div "20" at bounding box center [475, 354] width 21 height 20
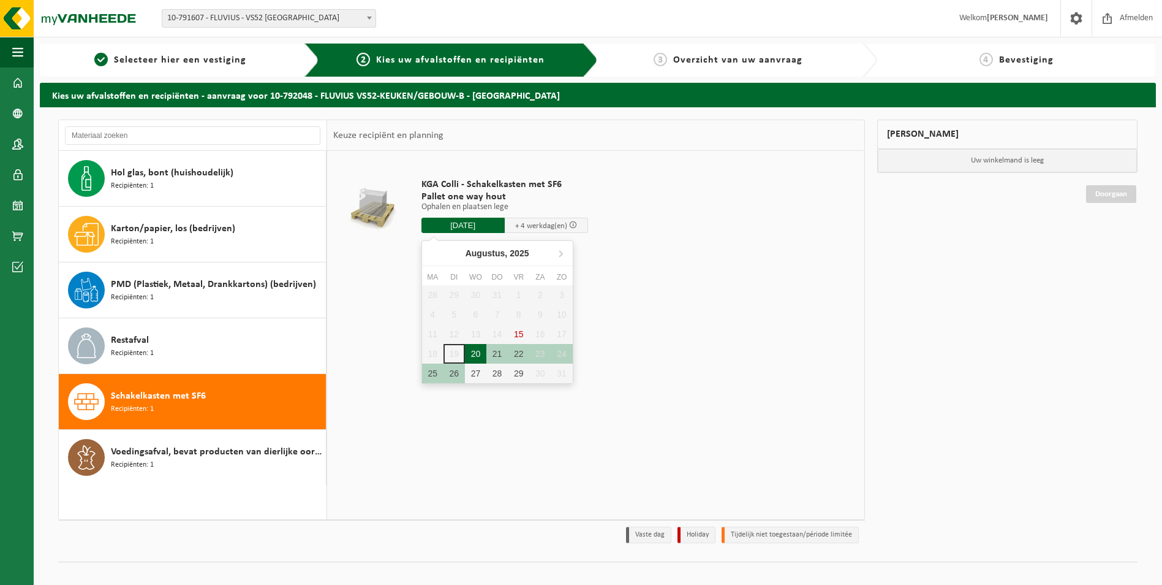
type input "Van 2025-08-20"
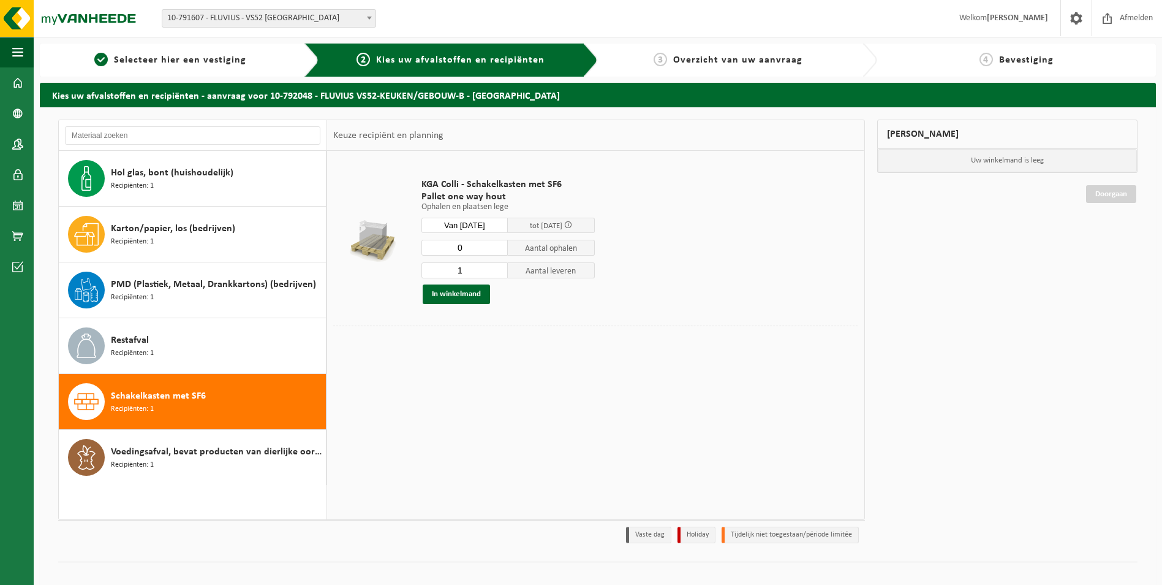
click at [495, 249] on input "0" at bounding box center [465, 248] width 87 height 16
click at [498, 243] on input "1" at bounding box center [465, 248] width 87 height 16
click at [498, 243] on input "2" at bounding box center [465, 248] width 87 height 16
click at [498, 245] on input "3" at bounding box center [465, 248] width 87 height 16
type input "4"
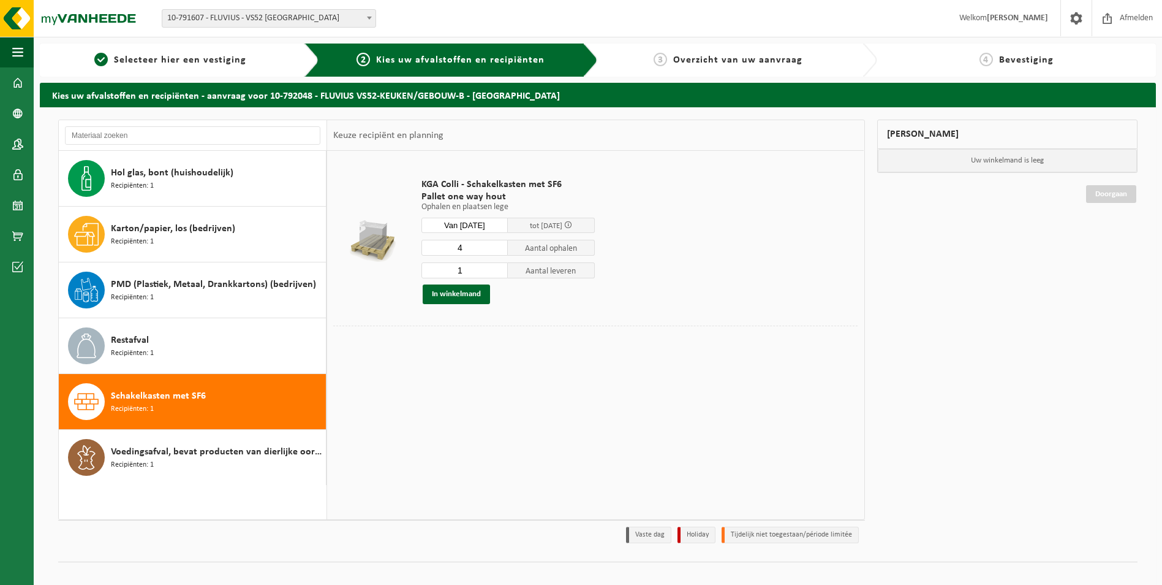
click at [498, 245] on input "4" at bounding box center [465, 248] width 87 height 16
click at [499, 266] on input "2" at bounding box center [465, 270] width 87 height 16
click at [499, 266] on input "3" at bounding box center [465, 270] width 87 height 16
type input "4"
click at [499, 266] on input "4" at bounding box center [465, 270] width 87 height 16
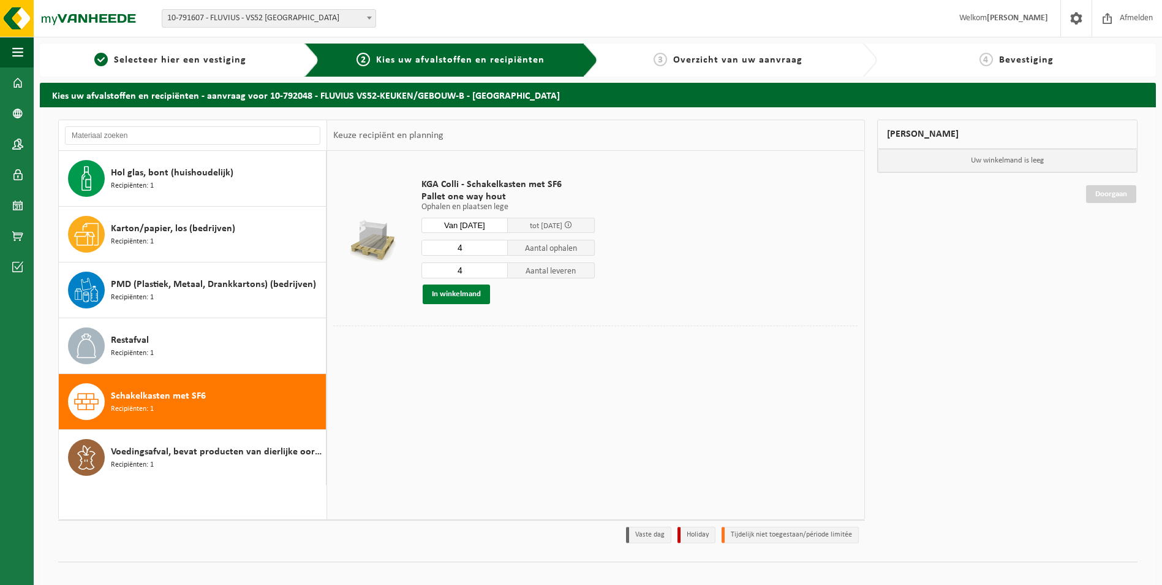
click at [460, 294] on button "In winkelmand" at bounding box center [456, 294] width 67 height 20
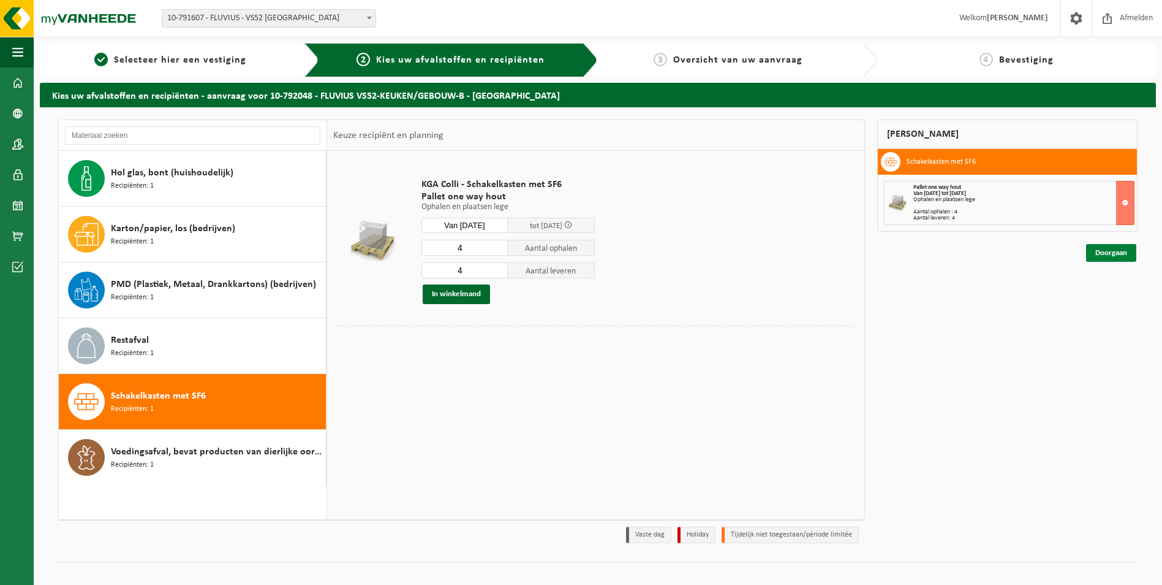
click at [1107, 248] on link "Doorgaan" at bounding box center [1112, 253] width 50 height 18
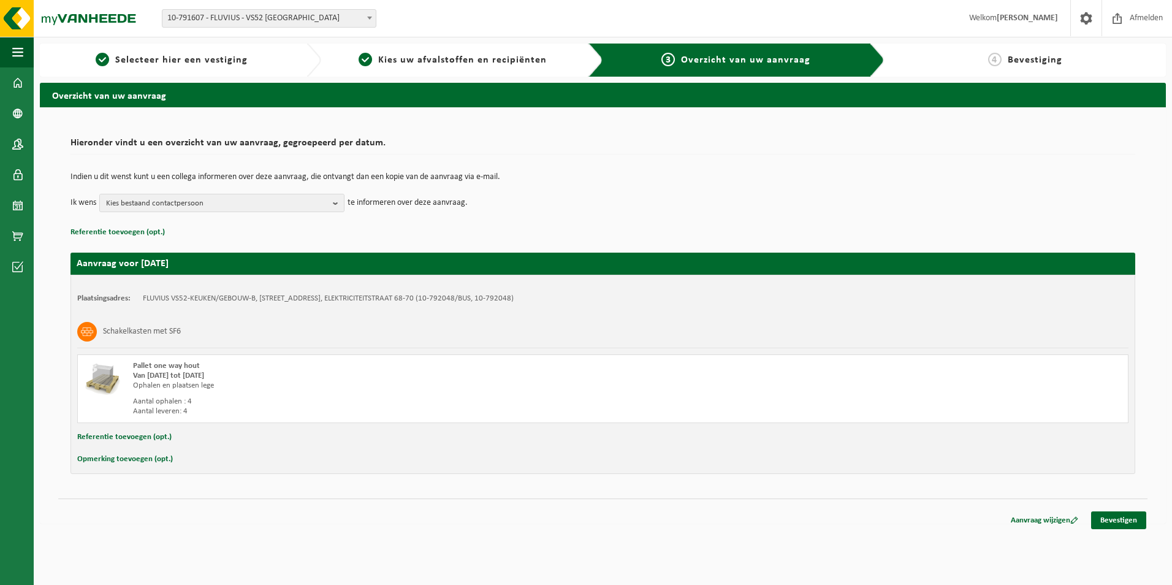
click at [110, 461] on button "Opmerking toevoegen (opt.)" at bounding box center [125, 459] width 96 height 16
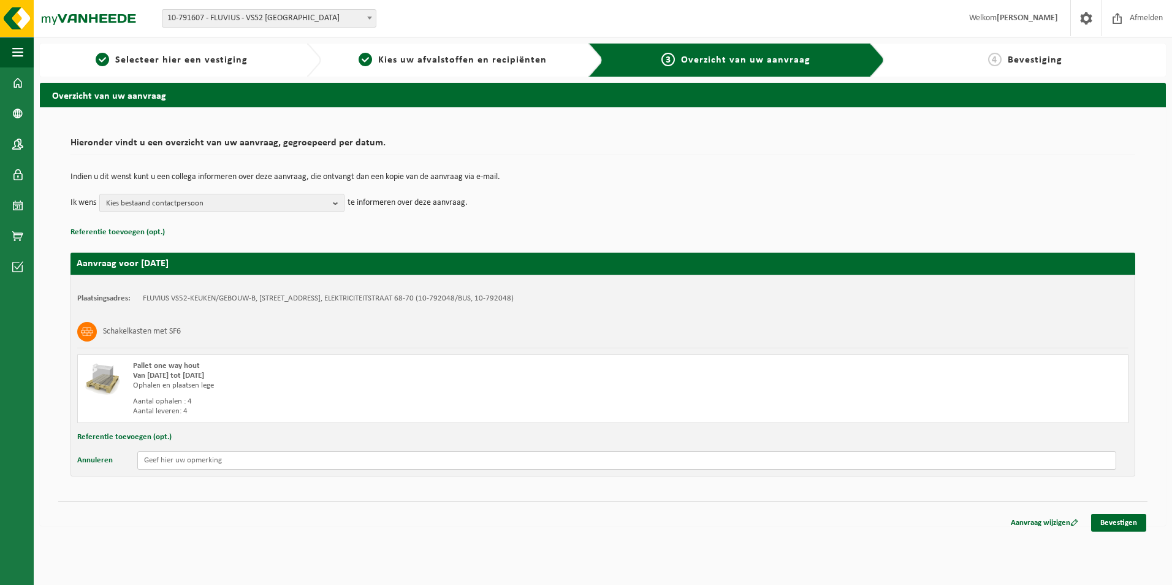
click at [154, 461] on input "text" at bounding box center [626, 460] width 979 height 18
type input "Ophalen achteraan blok E"
click at [1117, 519] on link "Bevestigen" at bounding box center [1118, 523] width 55 height 18
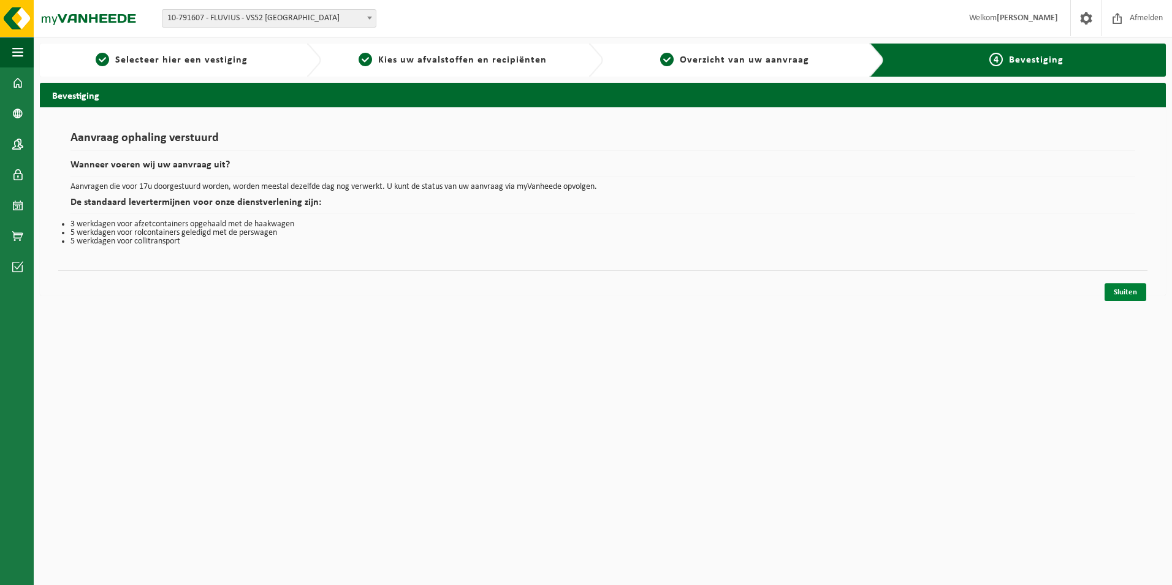
click at [1113, 295] on link "Sluiten" at bounding box center [1125, 292] width 42 height 18
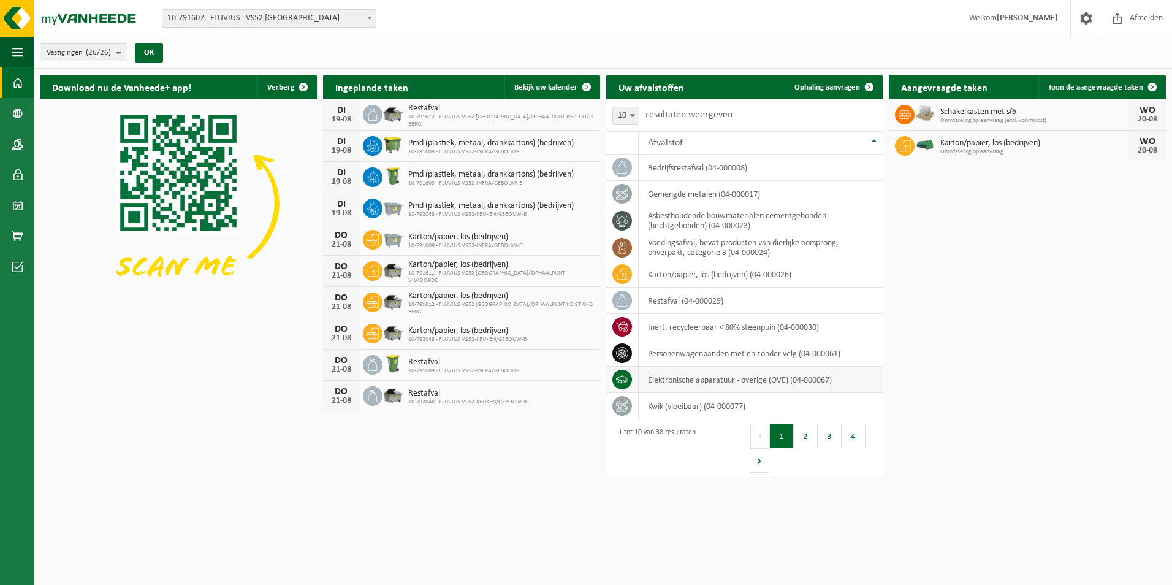
click at [743, 377] on td "elektronische apparatuur - overige (OVE) (04-000067)" at bounding box center [761, 379] width 245 height 26
click at [825, 89] on span "Ophaling aanvragen" at bounding box center [827, 87] width 66 height 8
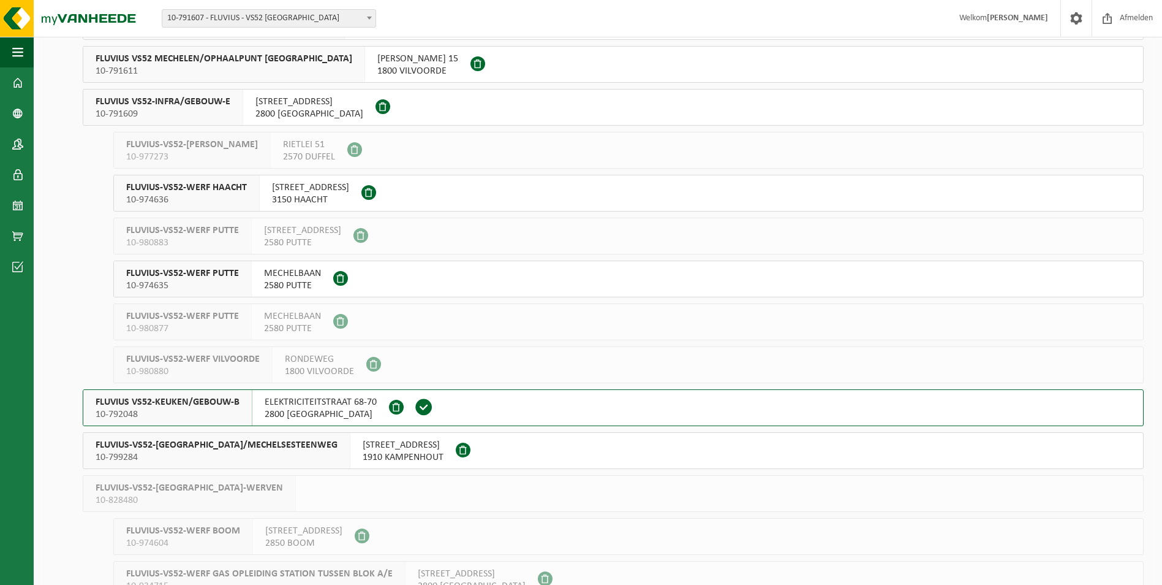
scroll to position [184, 0]
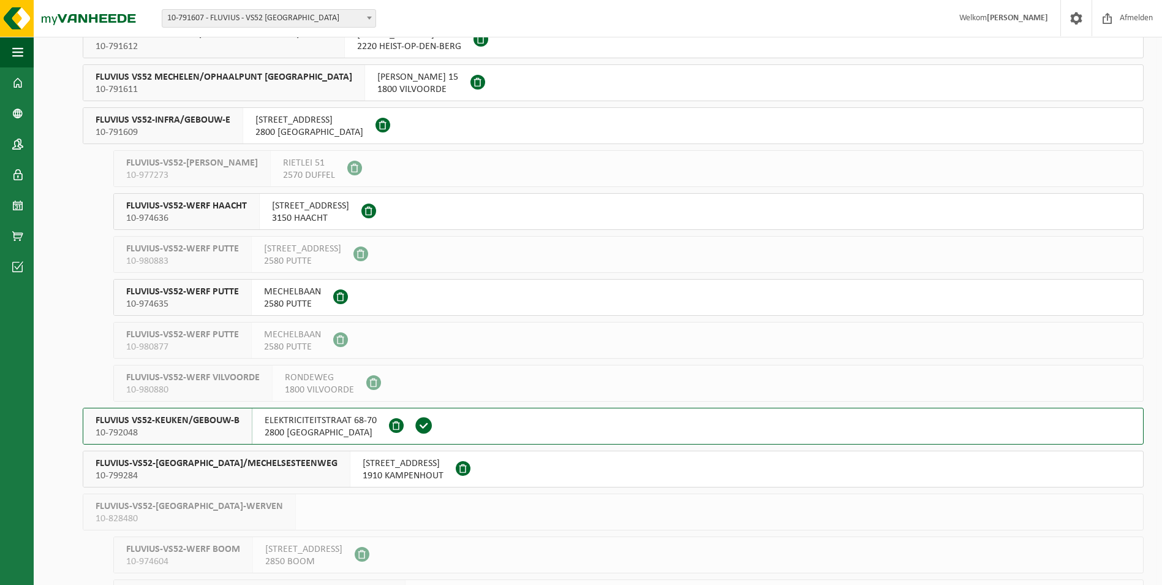
click at [290, 126] on span "2800 [GEOGRAPHIC_DATA]" at bounding box center [310, 132] width 108 height 12
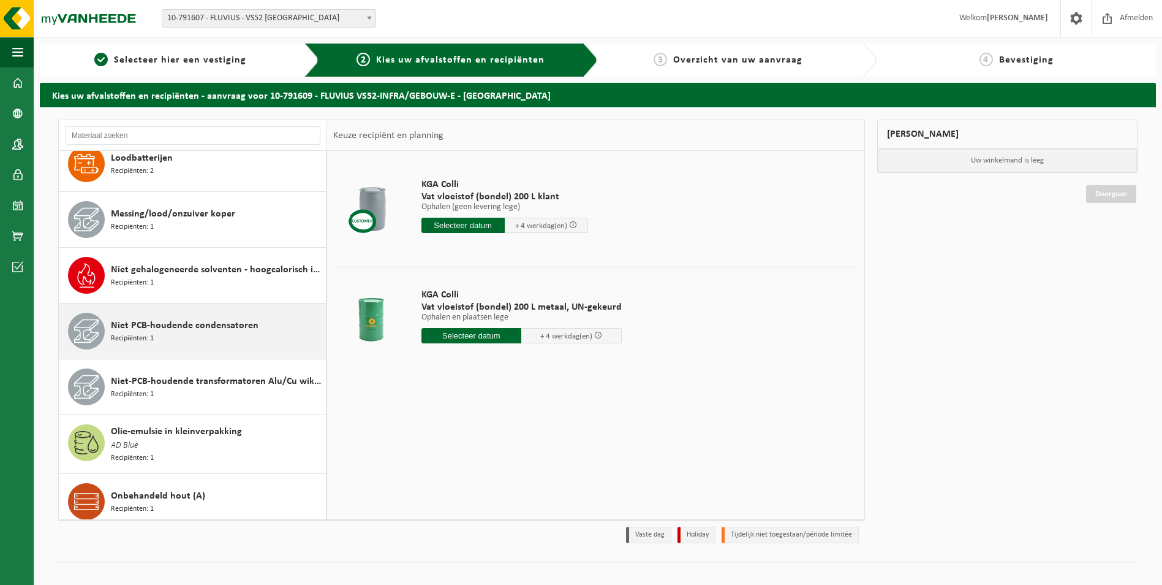
scroll to position [1042, 0]
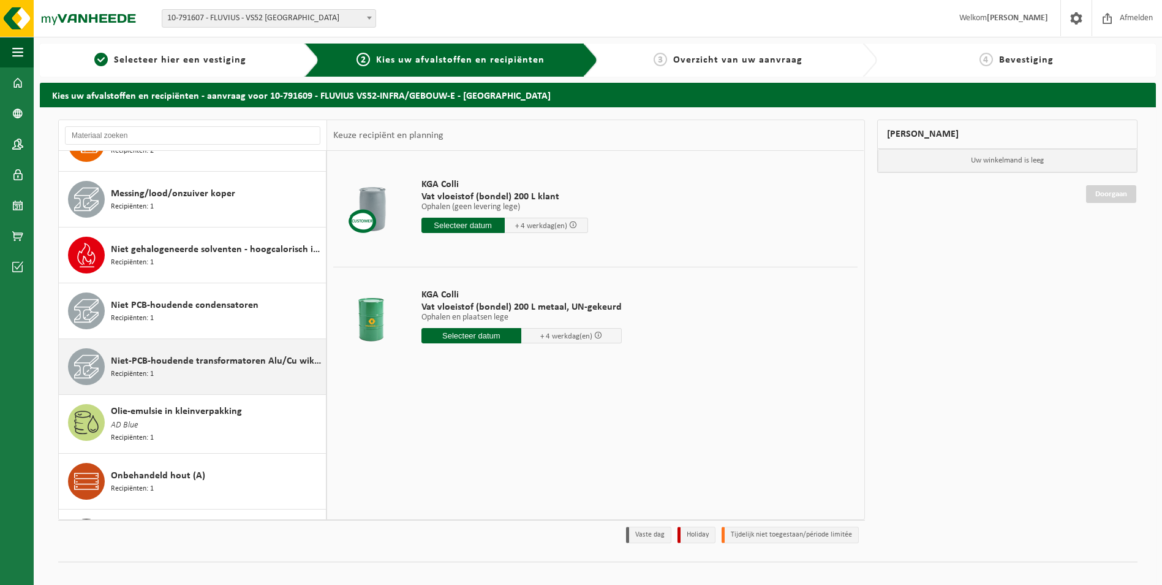
click at [243, 367] on div "Niet-PCB-houdende transformatoren Alu/Cu wikkelingen Recipiënten: 1" at bounding box center [217, 366] width 212 height 37
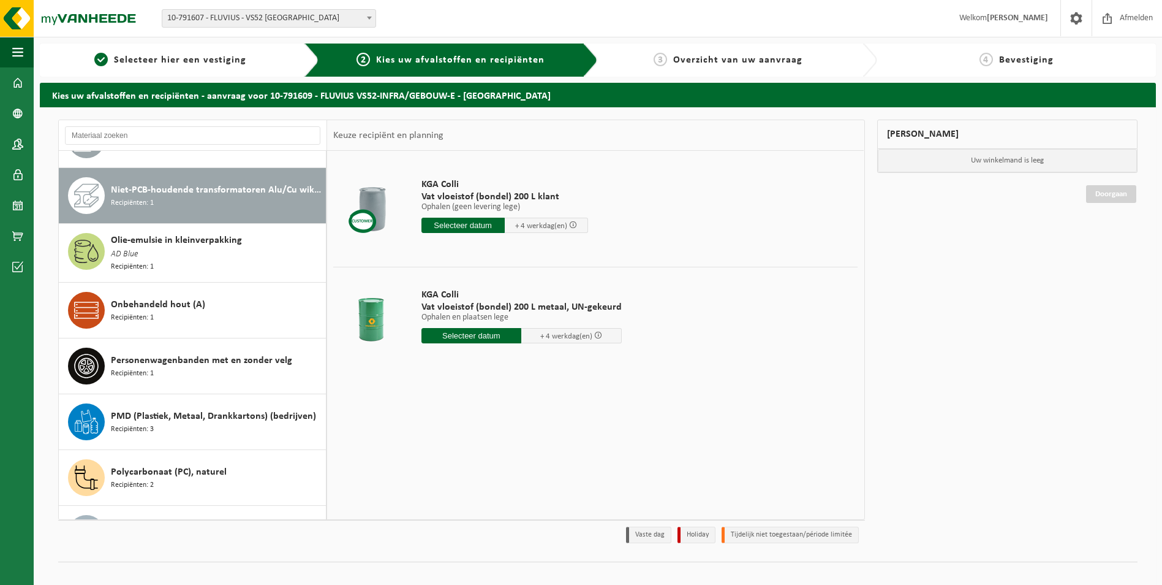
scroll to position [1228, 0]
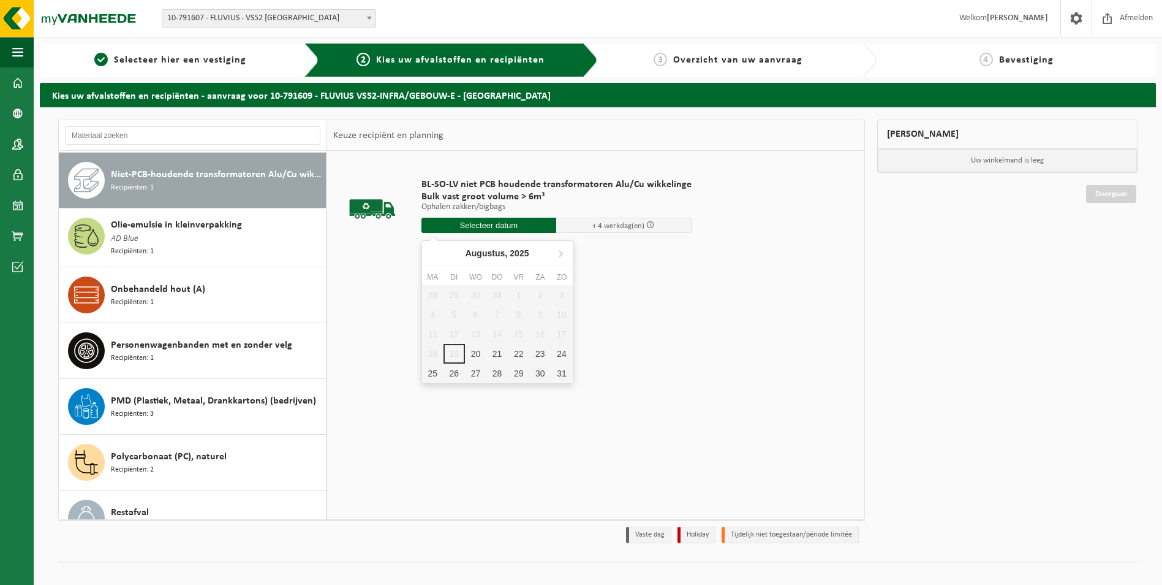
click at [524, 227] on input "text" at bounding box center [489, 225] width 135 height 15
click at [474, 349] on div "20" at bounding box center [475, 354] width 21 height 20
type input "Van 2025-08-20"
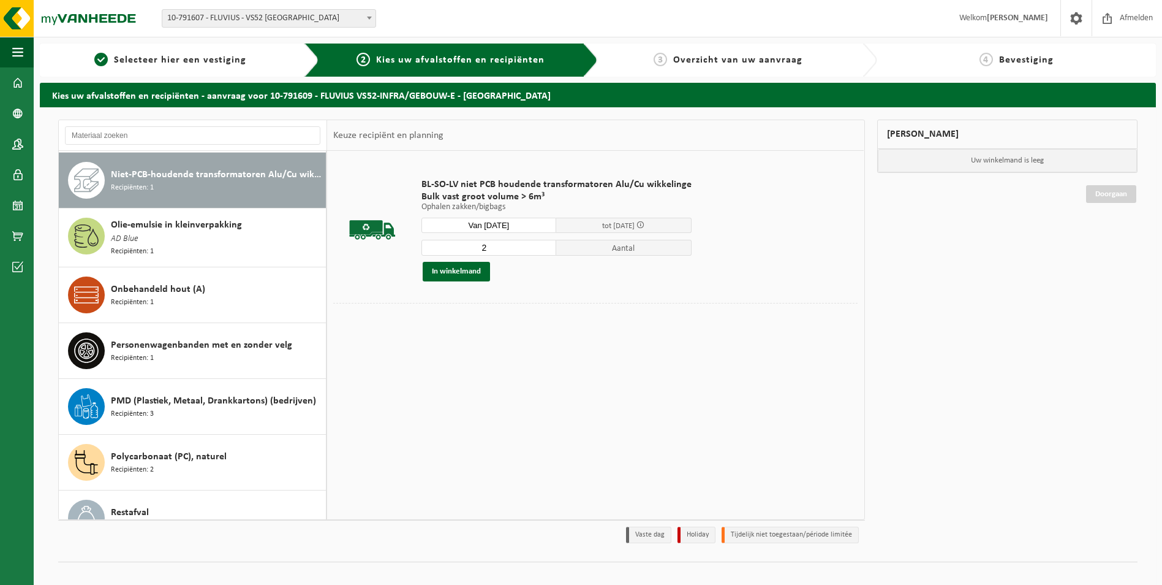
click at [543, 246] on input "2" at bounding box center [489, 248] width 135 height 16
click at [543, 246] on input "3" at bounding box center [489, 248] width 135 height 16
type input "4"
click at [543, 246] on input "4" at bounding box center [489, 248] width 135 height 16
click at [461, 267] on button "In winkelmand" at bounding box center [456, 272] width 67 height 20
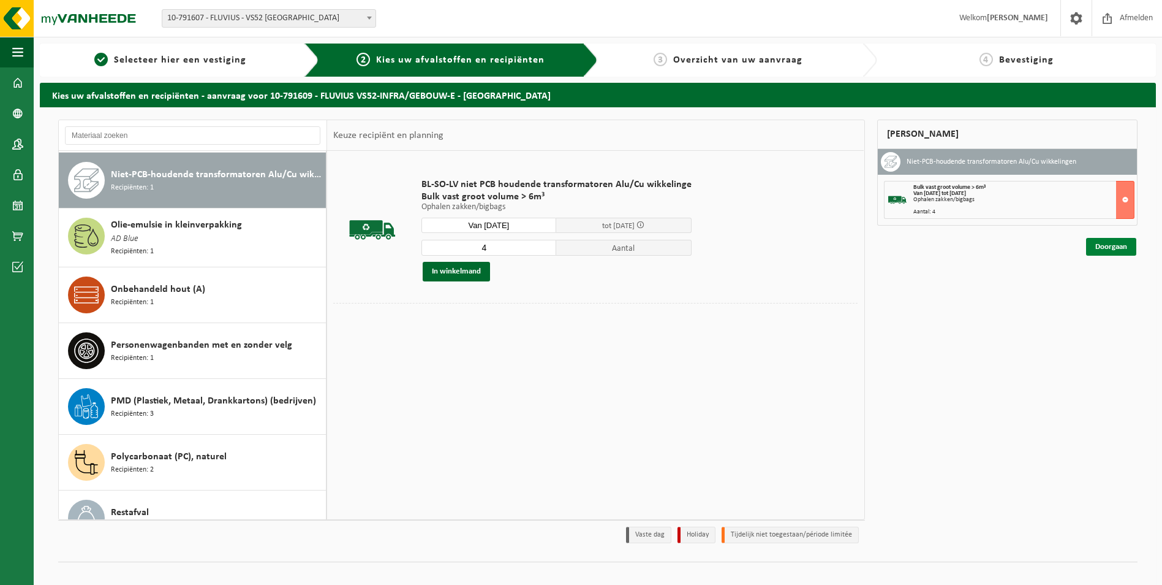
click at [1099, 242] on link "Doorgaan" at bounding box center [1112, 247] width 50 height 18
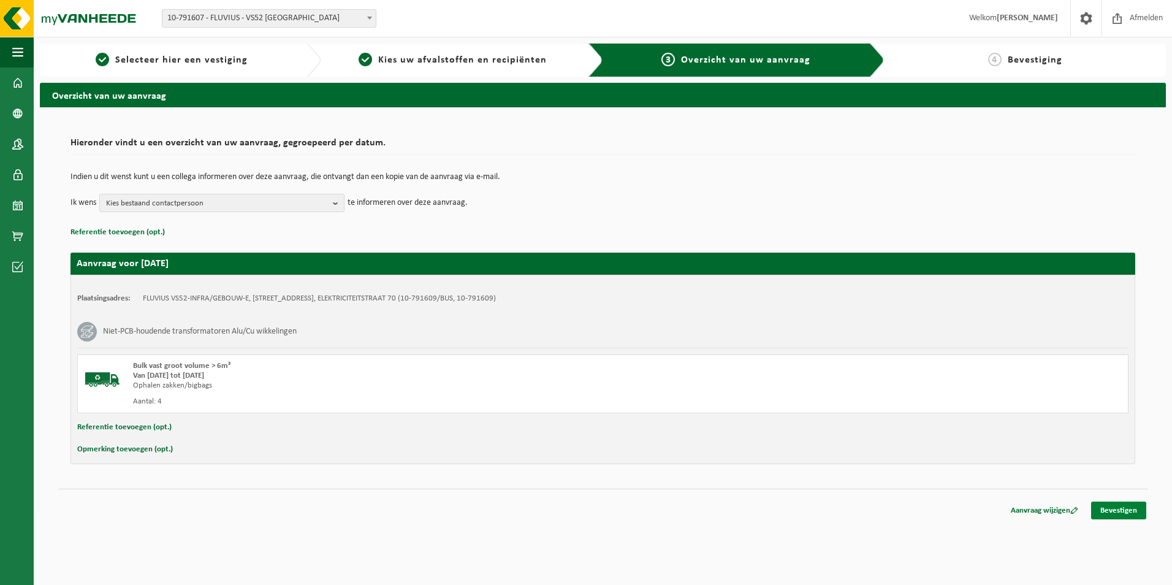
click at [1102, 504] on link "Bevestigen" at bounding box center [1118, 510] width 55 height 18
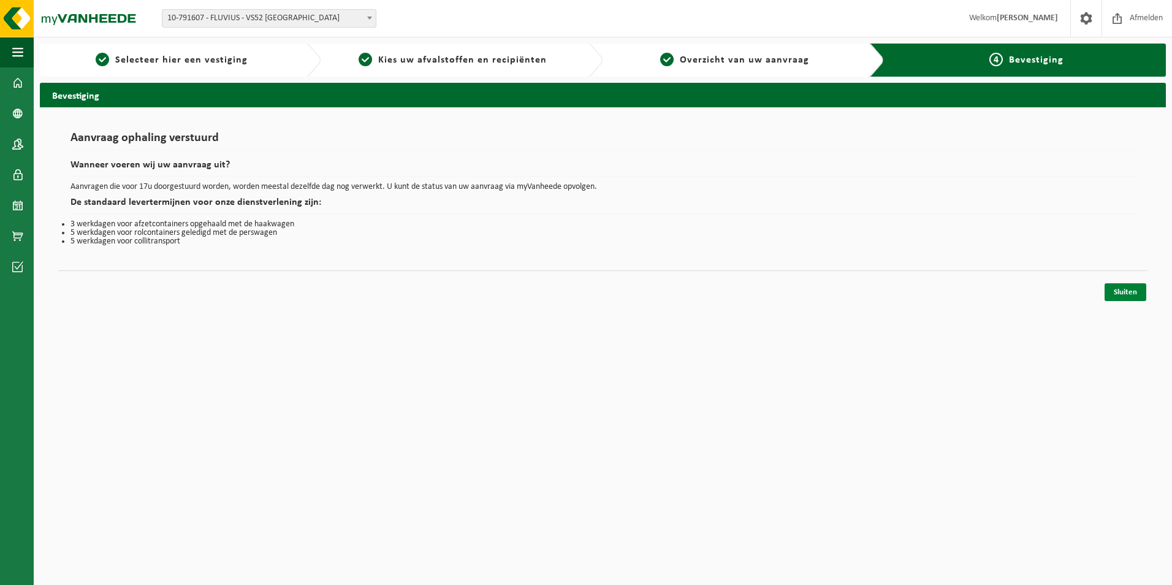
click at [1115, 291] on link "Sluiten" at bounding box center [1125, 292] width 42 height 18
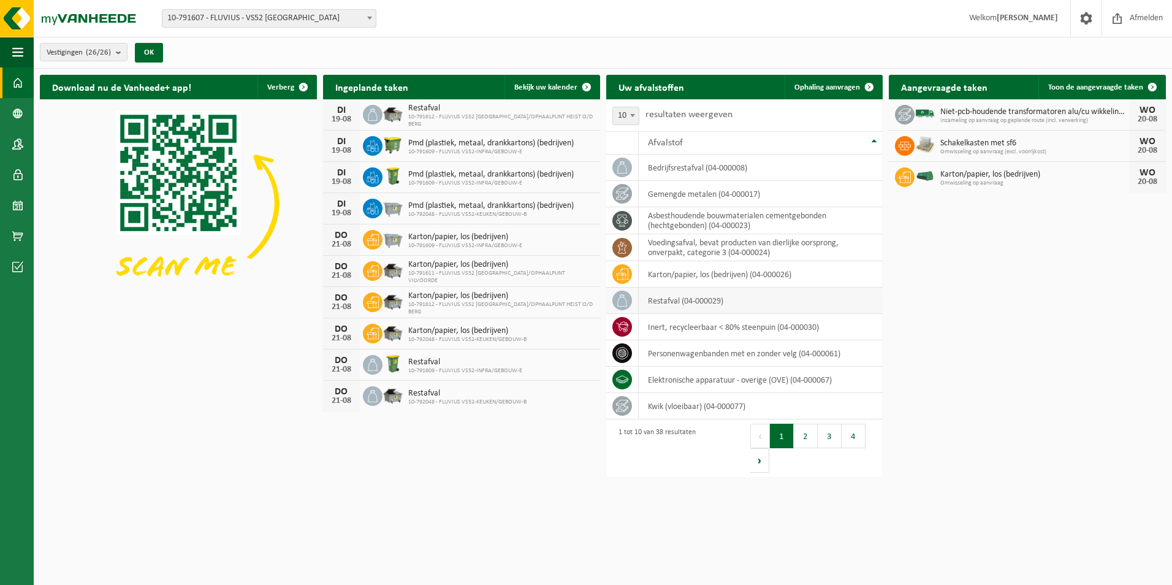
click at [692, 299] on td "restafval (04-000029)" at bounding box center [761, 300] width 245 height 26
click at [622, 300] on icon at bounding box center [622, 300] width 12 height 12
click at [616, 301] on icon at bounding box center [622, 300] width 12 height 12
click at [833, 83] on span "Ophaling aanvragen" at bounding box center [827, 87] width 66 height 8
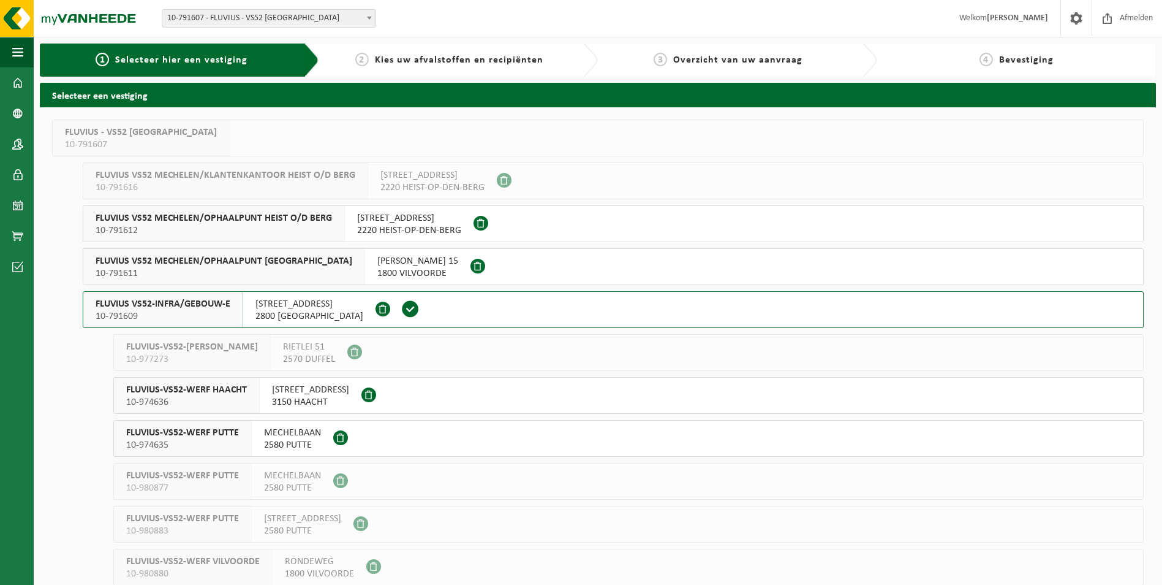
click at [325, 308] on span "ELEKTRICITEITSTRAAT 70" at bounding box center [310, 304] width 108 height 12
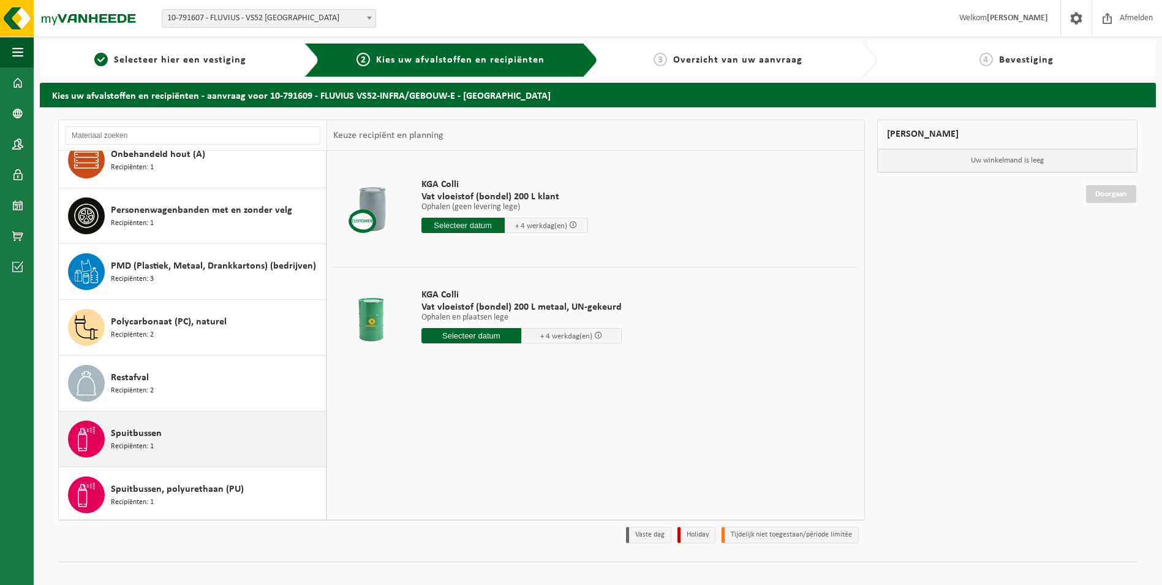
scroll to position [1351, 0]
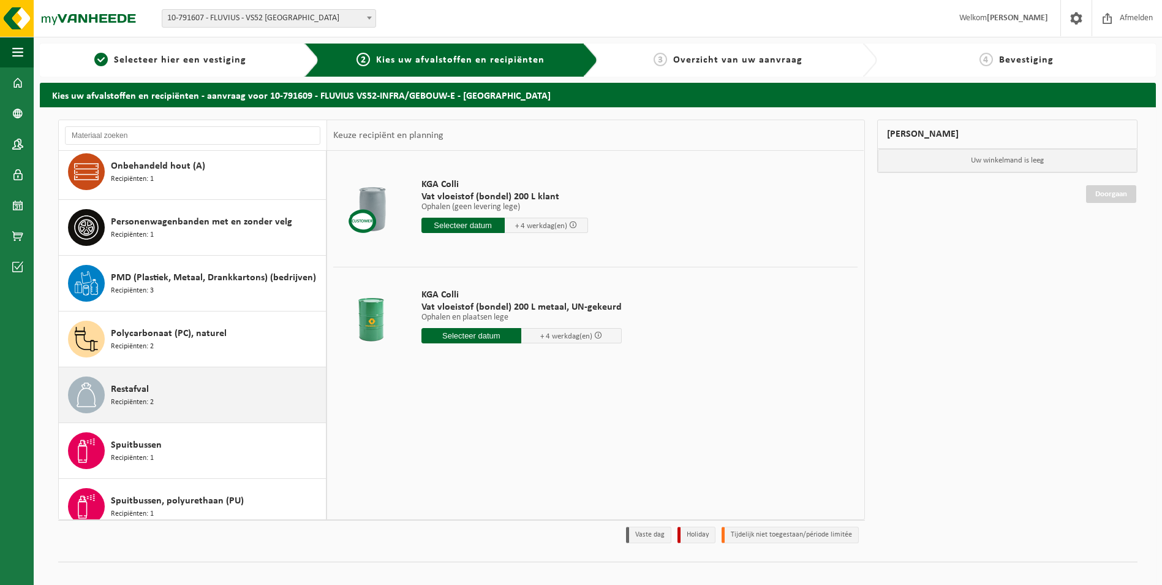
click at [121, 382] on span "Restafval" at bounding box center [130, 389] width 38 height 15
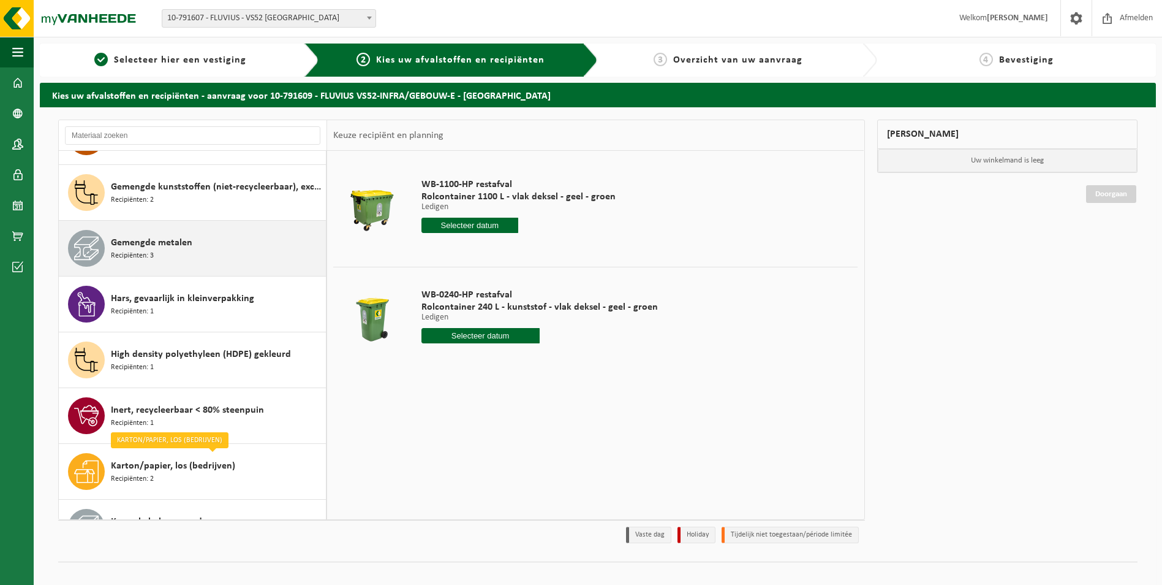
scroll to position [371, 0]
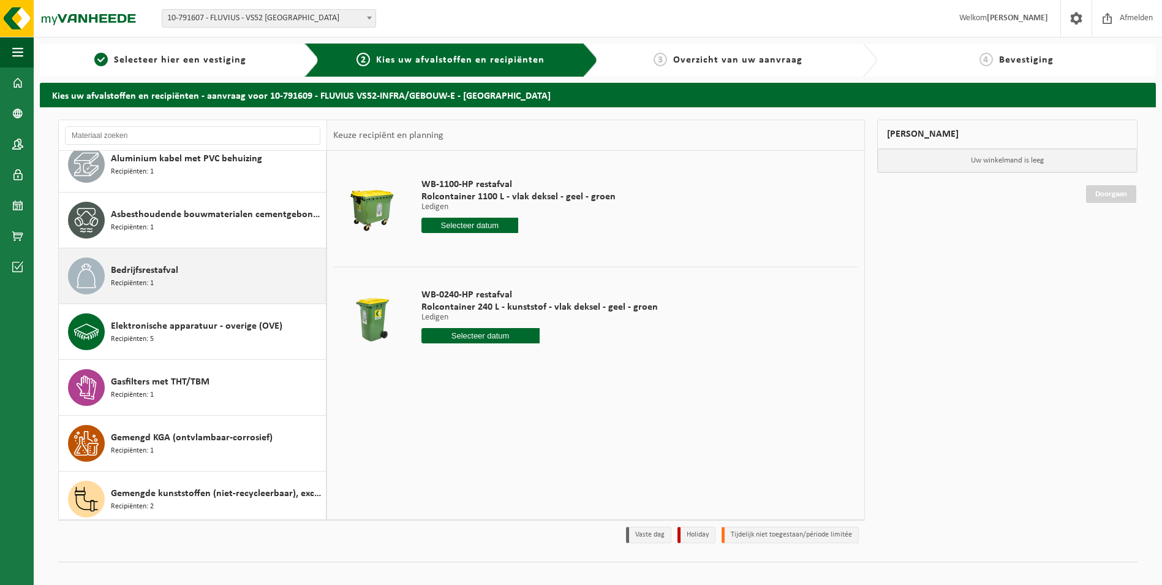
click at [146, 280] on span "Recipiënten: 1" at bounding box center [132, 284] width 43 height 12
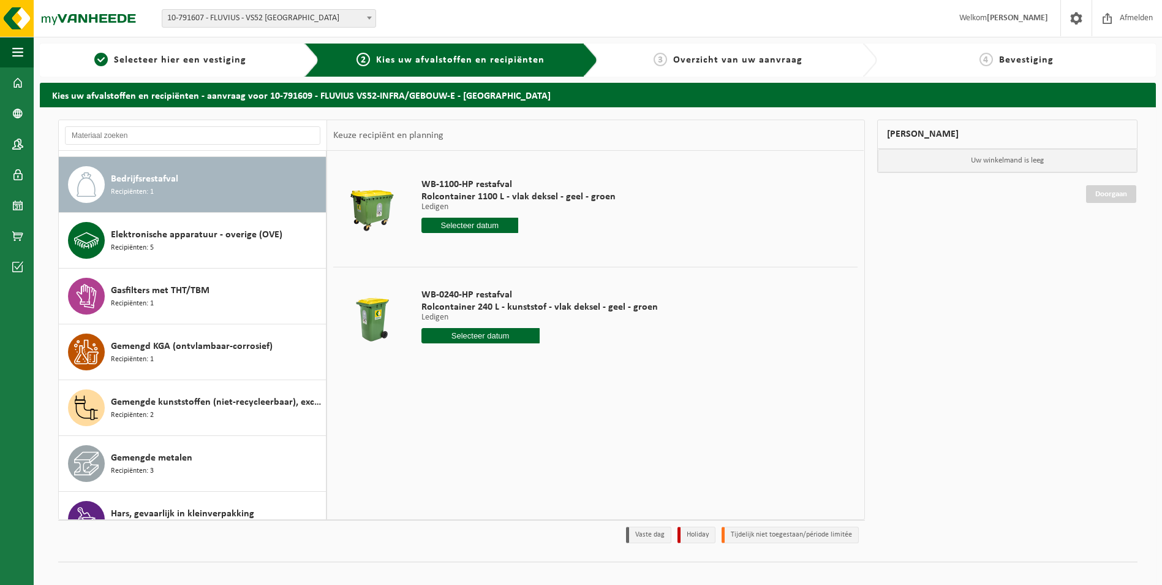
scroll to position [223, 0]
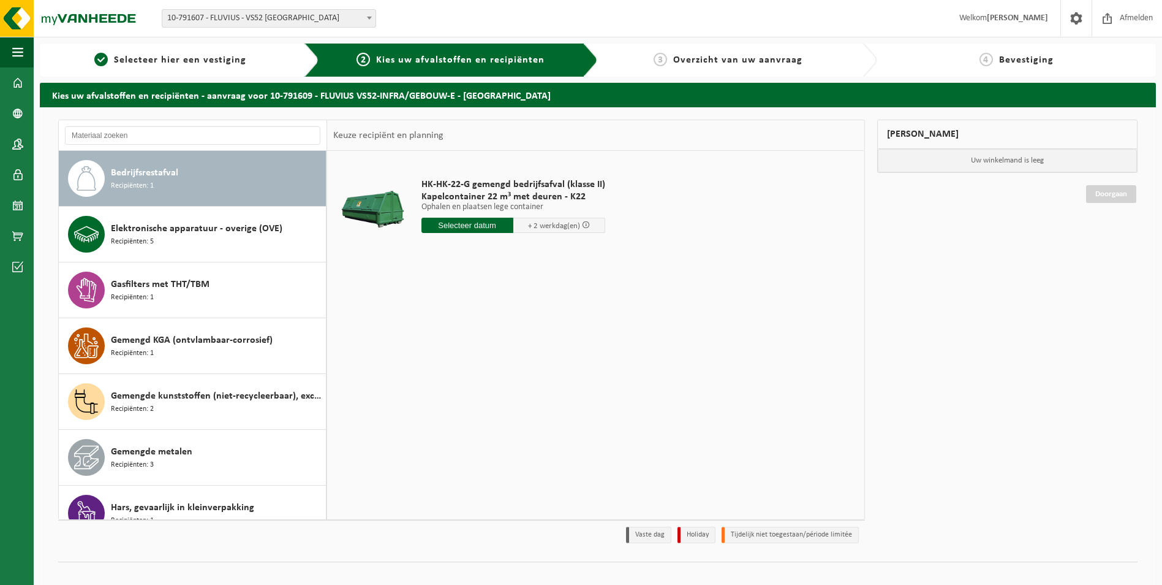
click at [465, 220] on input "text" at bounding box center [468, 225] width 92 height 15
click at [475, 354] on div "20" at bounding box center [475, 354] width 21 height 20
type input "Van [DATE]"
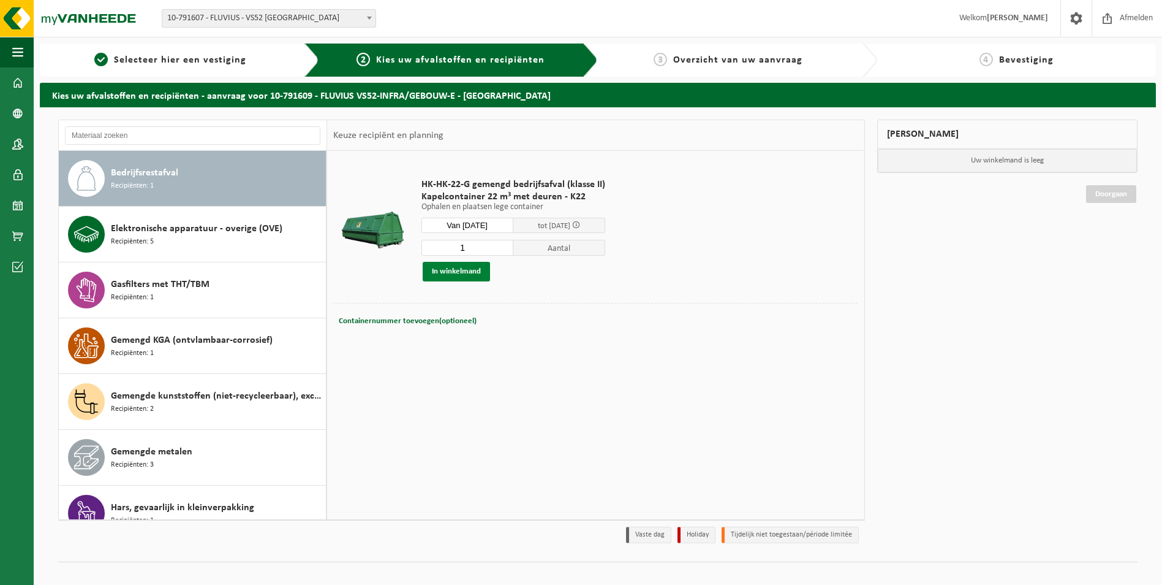
click at [449, 270] on button "In winkelmand" at bounding box center [456, 272] width 67 height 20
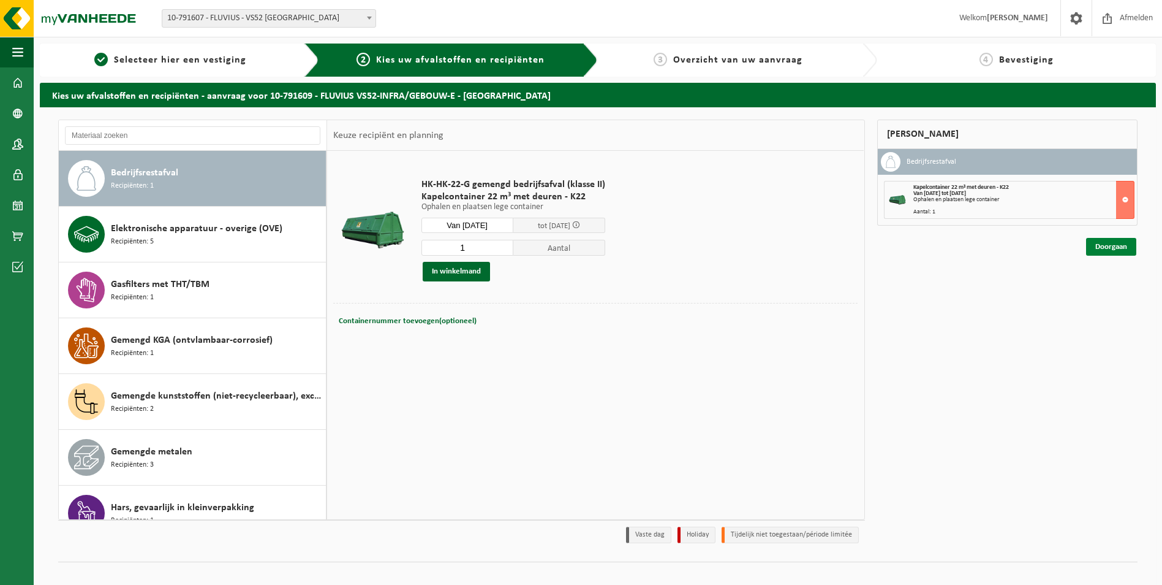
click at [1129, 254] on link "Doorgaan" at bounding box center [1112, 247] width 50 height 18
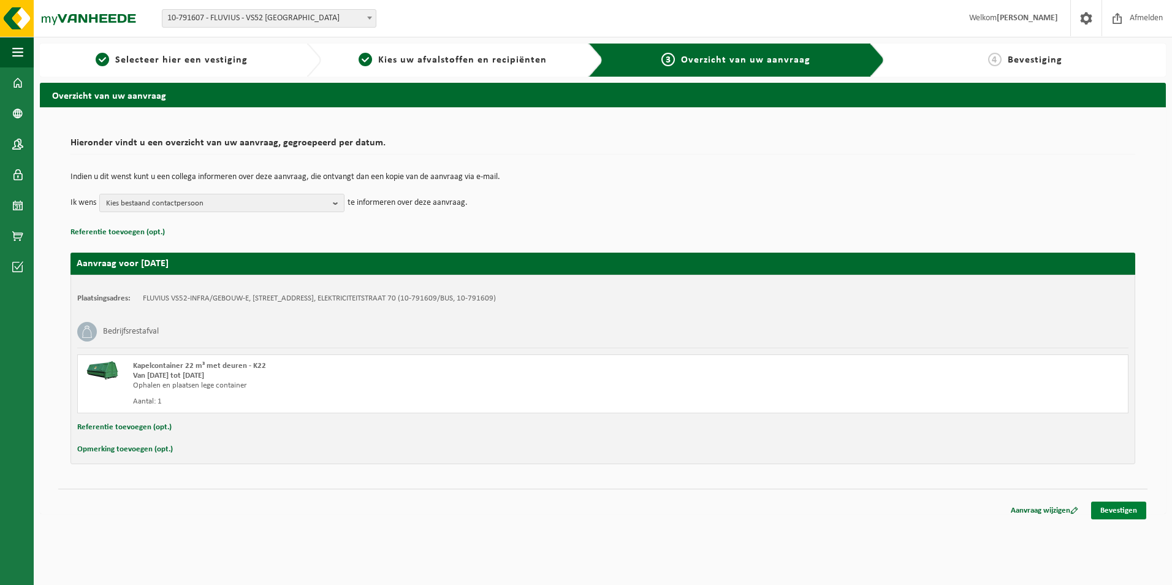
click at [1124, 506] on link "Bevestigen" at bounding box center [1118, 510] width 55 height 18
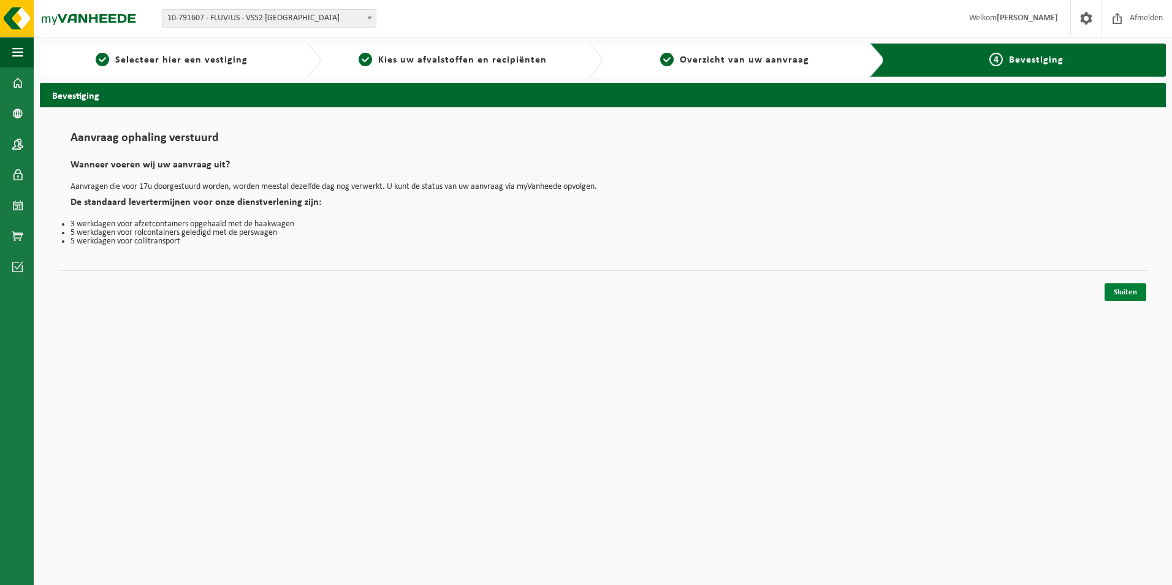
click at [1113, 290] on link "Sluiten" at bounding box center [1125, 292] width 42 height 18
